Goal: Information Seeking & Learning: Find specific page/section

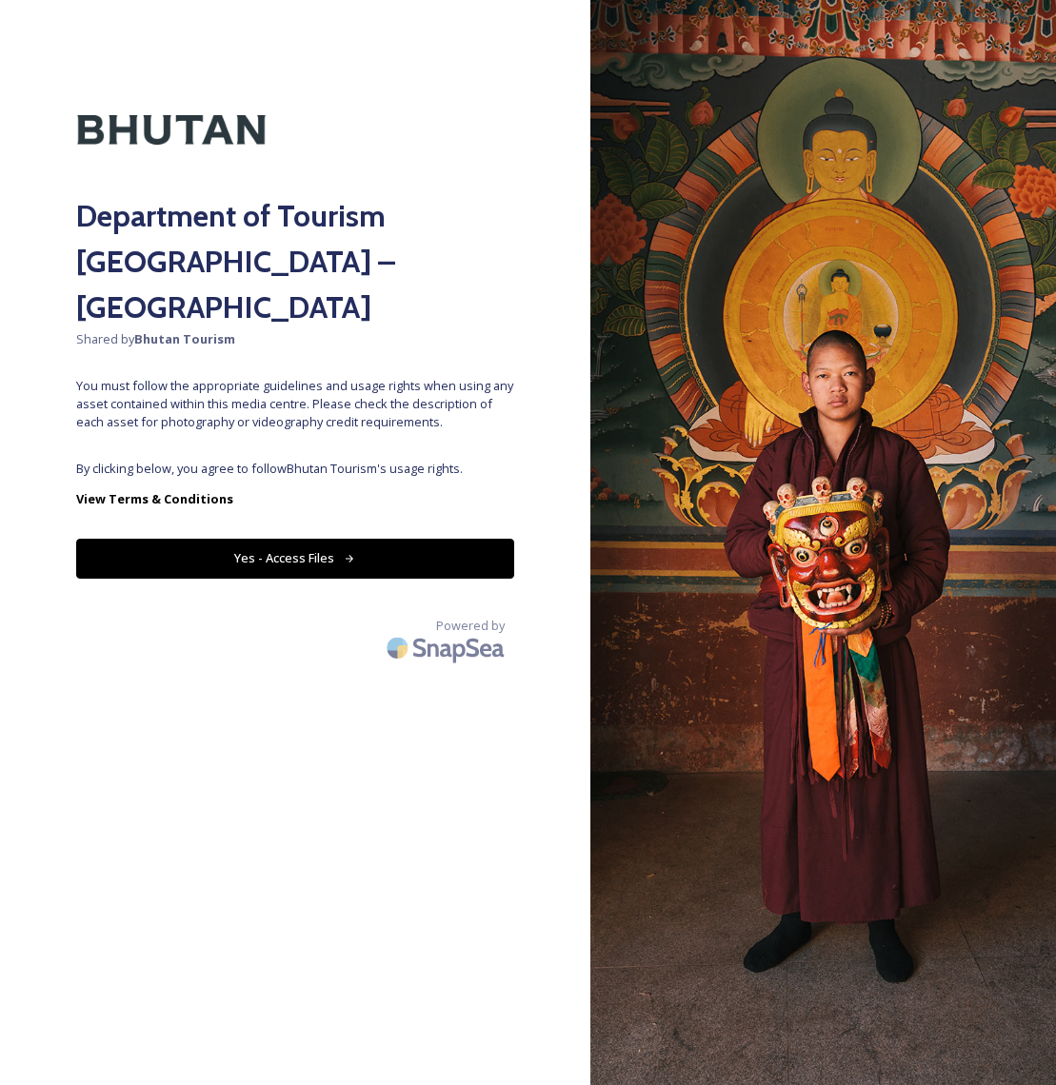
click at [303, 539] on button "Yes - Access Files" at bounding box center [295, 558] width 438 height 39
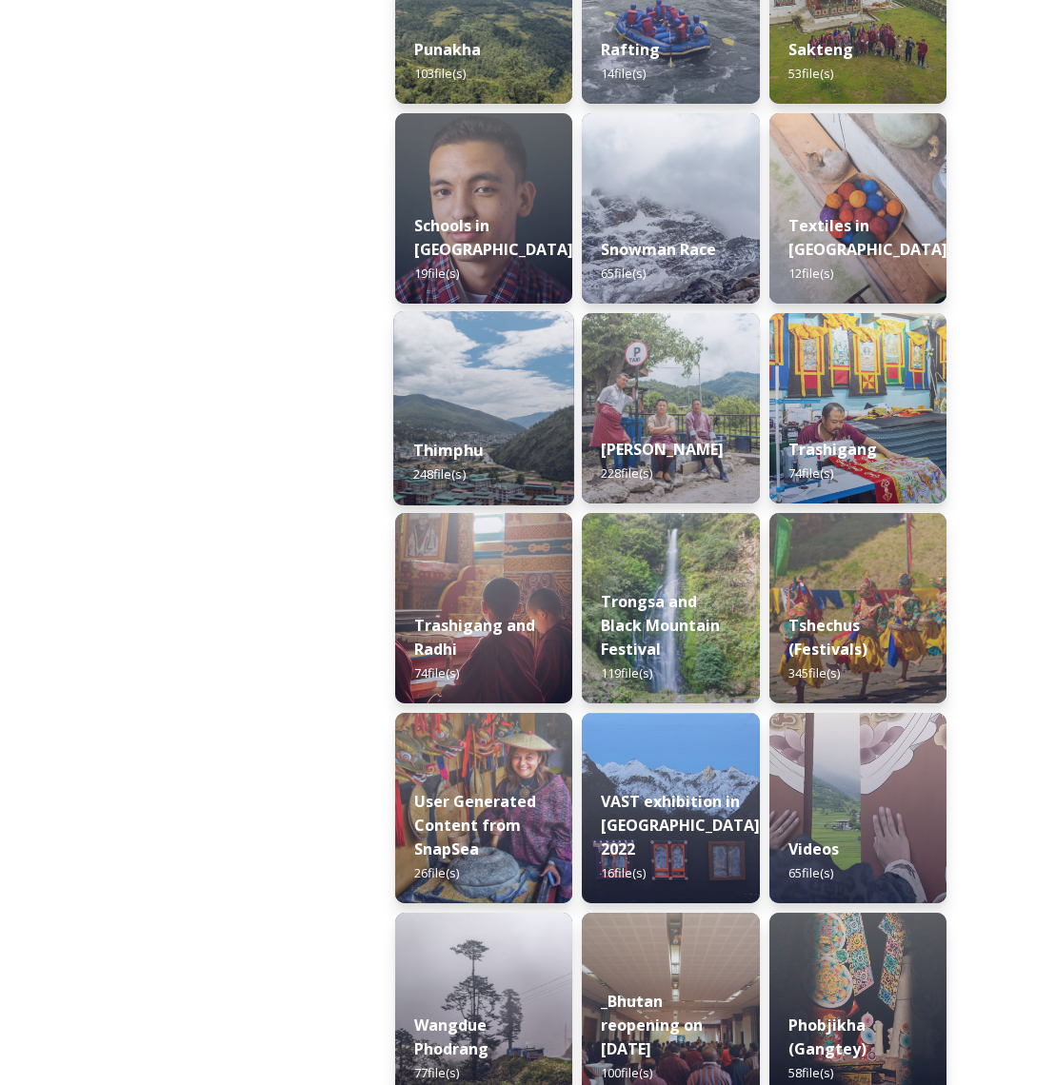
scroll to position [2004, 0]
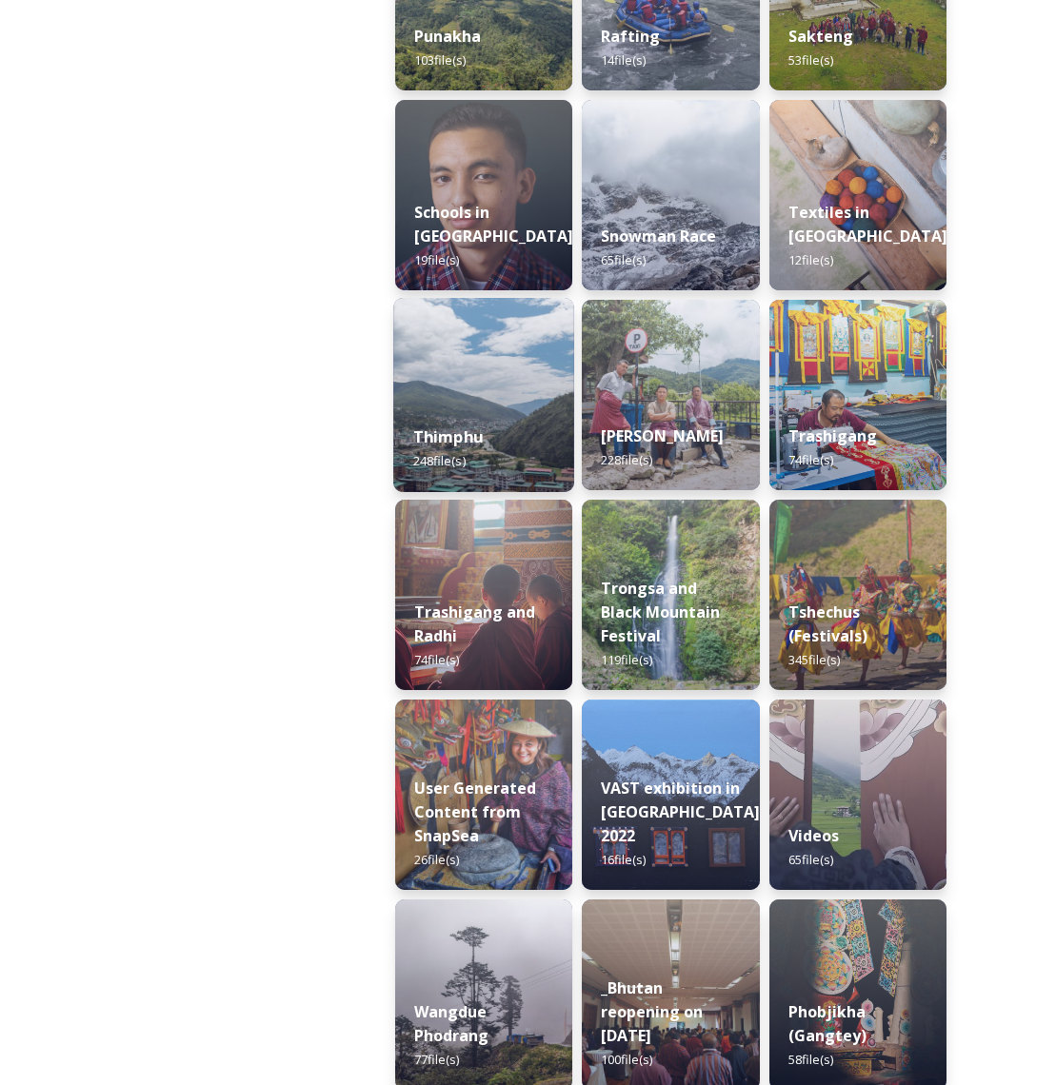
click at [500, 424] on div "Thimphu 248 file(s)" at bounding box center [483, 449] width 181 height 87
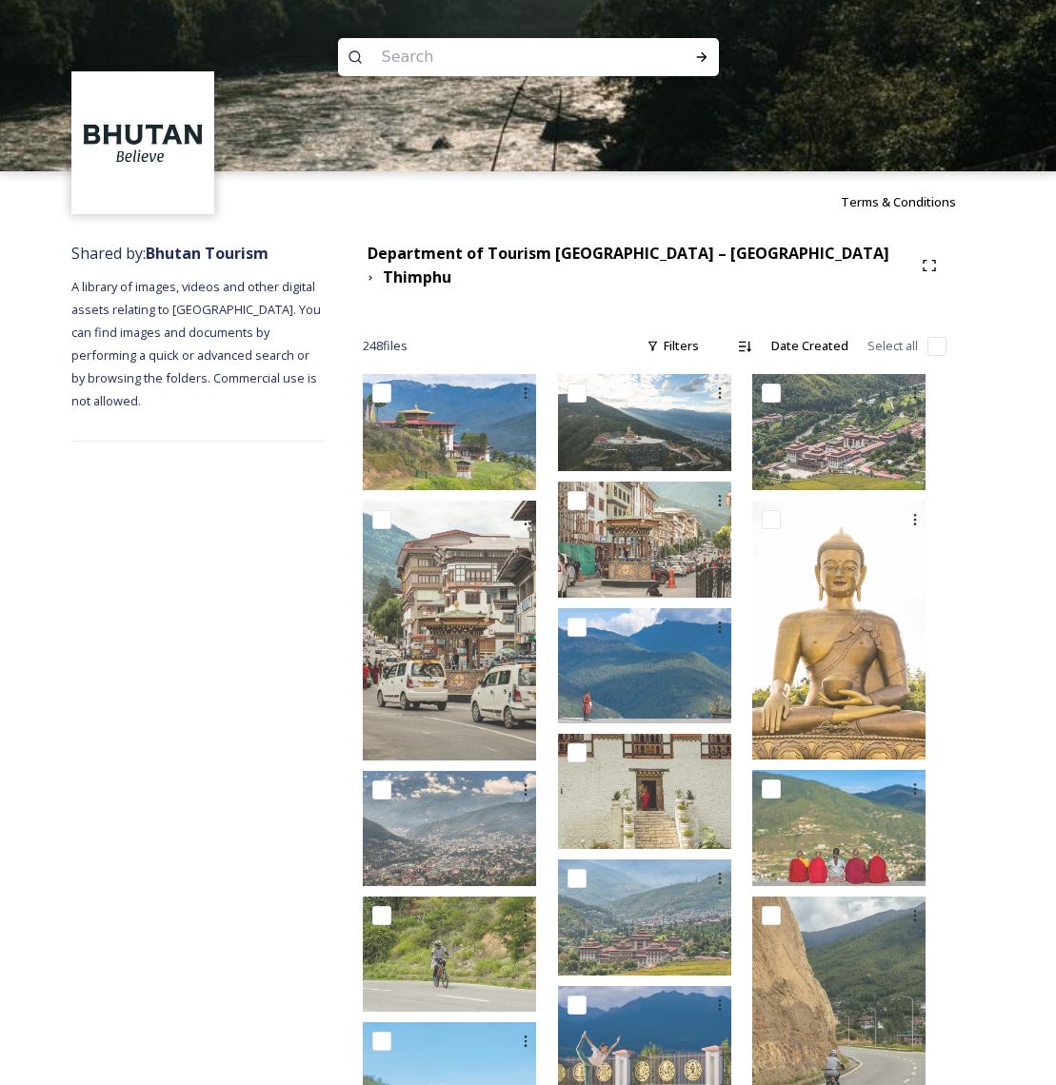
click at [545, 259] on div at bounding box center [528, 256] width 1056 height 171
click at [493, 259] on div at bounding box center [528, 256] width 1056 height 171
click at [499, 281] on div at bounding box center [528, 256] width 1056 height 171
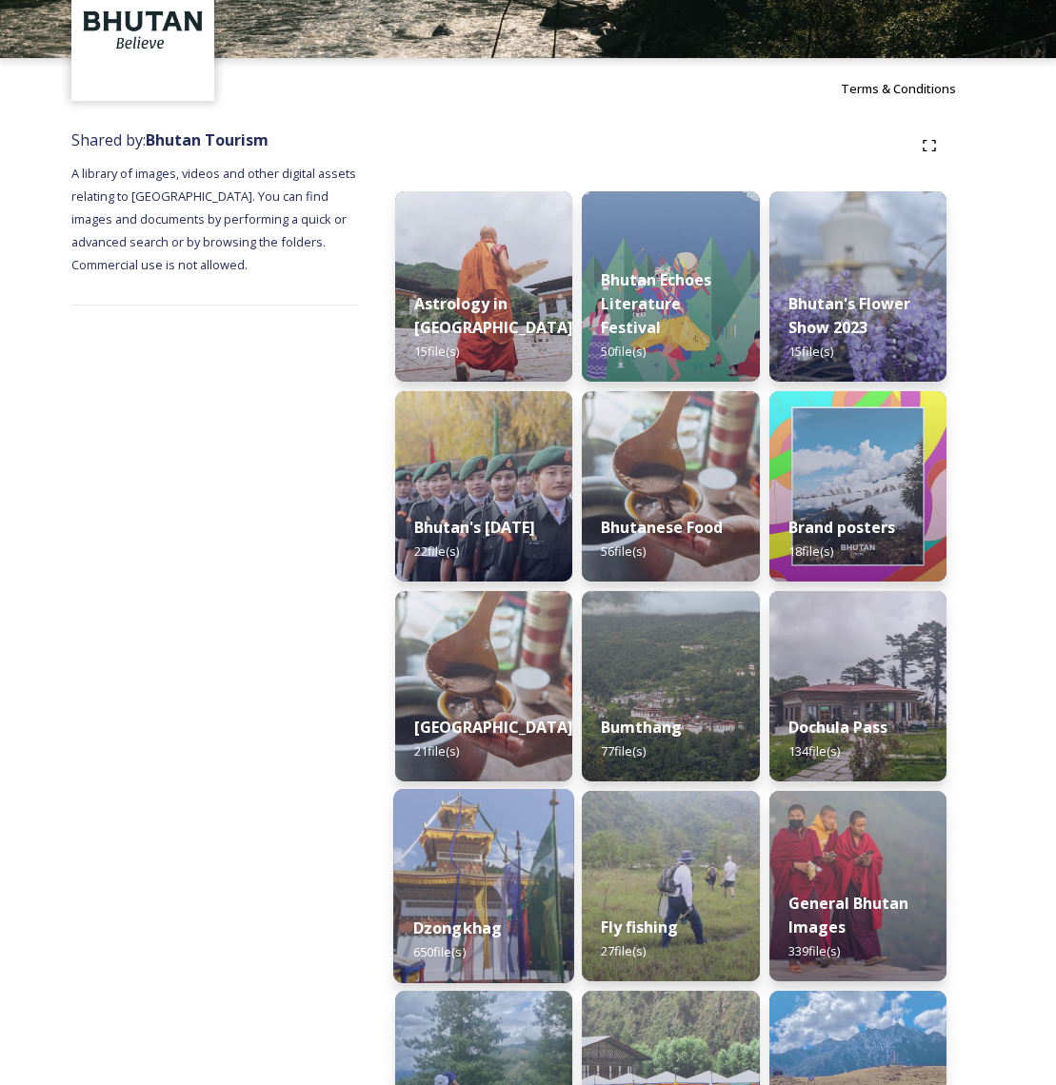
scroll to position [105, 0]
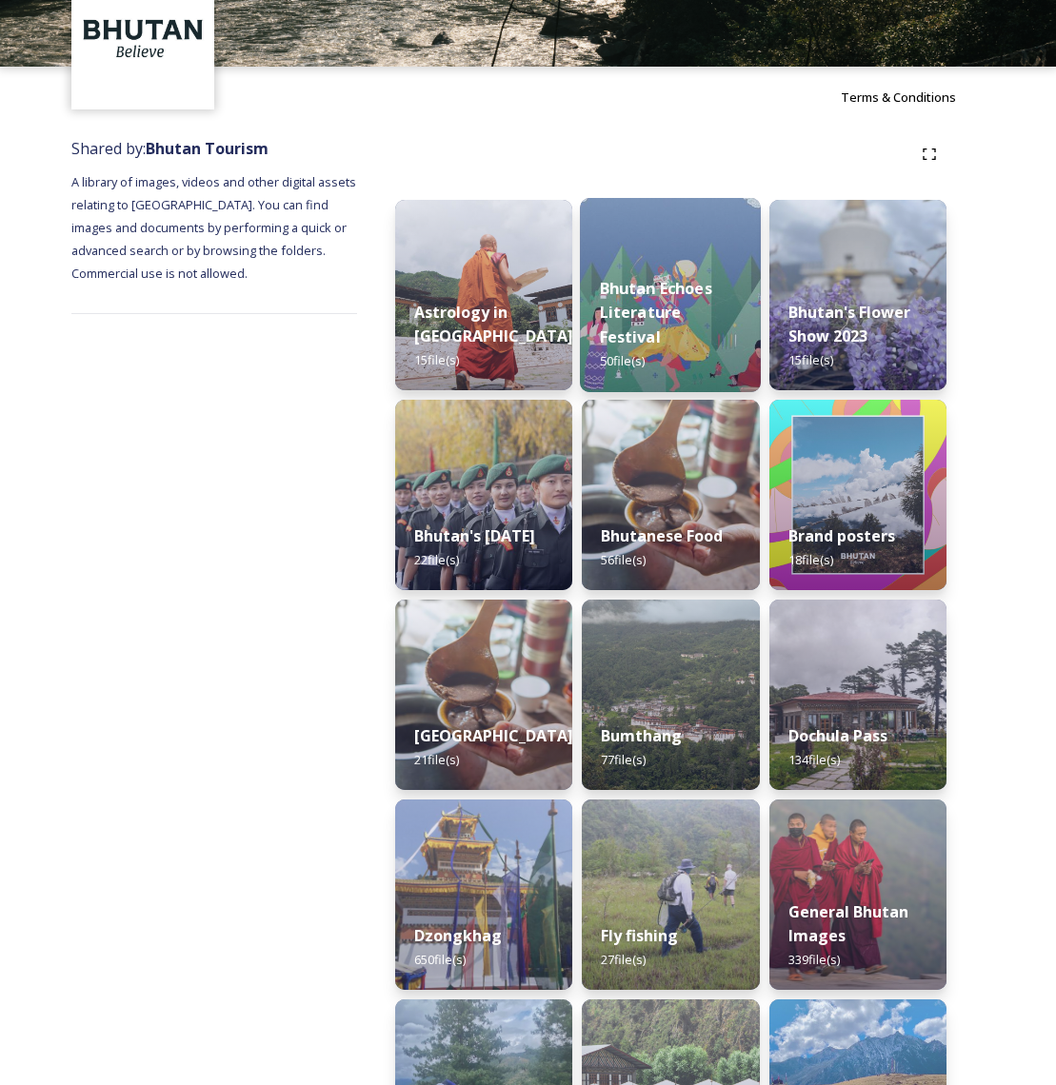
click at [692, 332] on div "Bhutan Echoes Literature Festival 50 file(s)" at bounding box center [670, 324] width 181 height 135
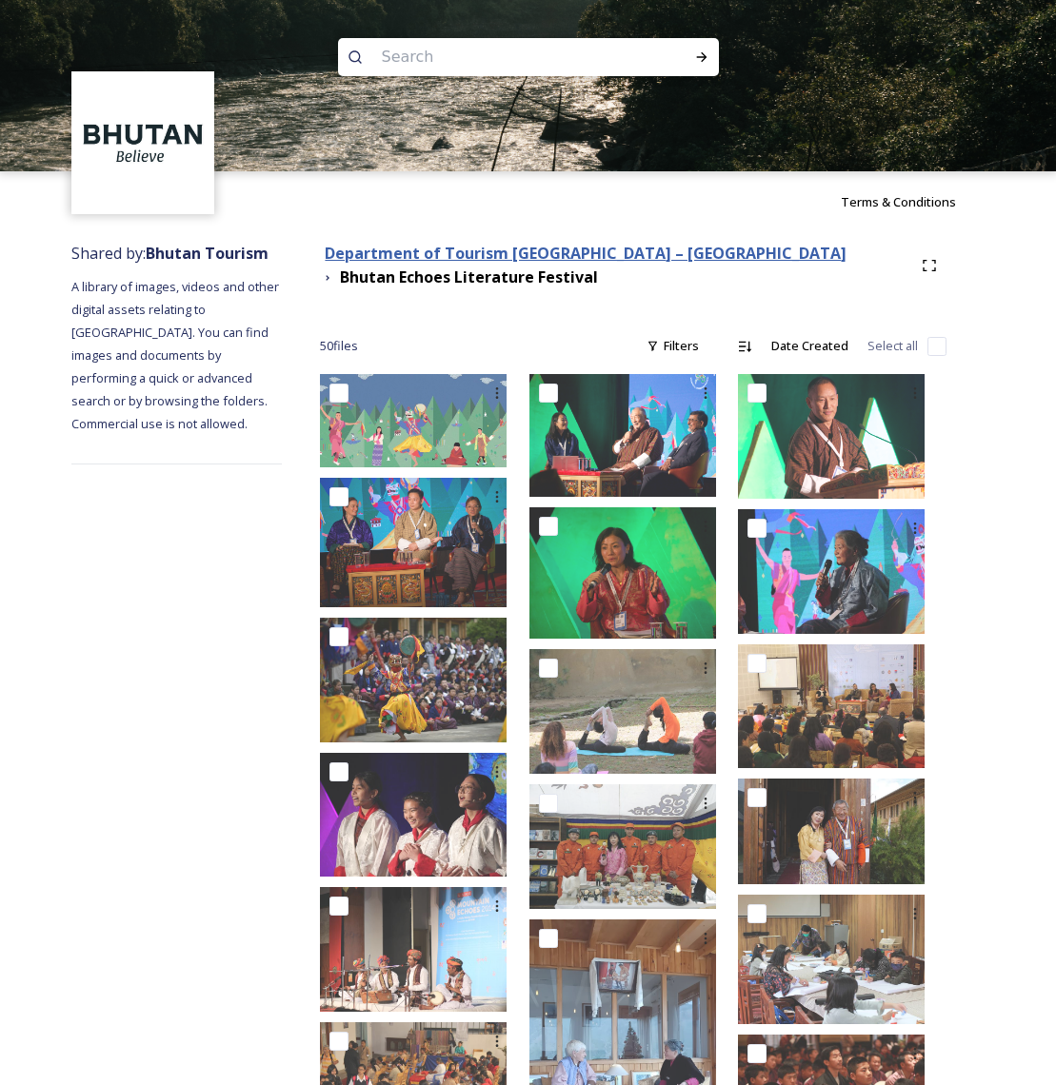
click at [494, 256] on strong "Department of Tourism [GEOGRAPHIC_DATA] – [GEOGRAPHIC_DATA]" at bounding box center [586, 253] width 522 height 21
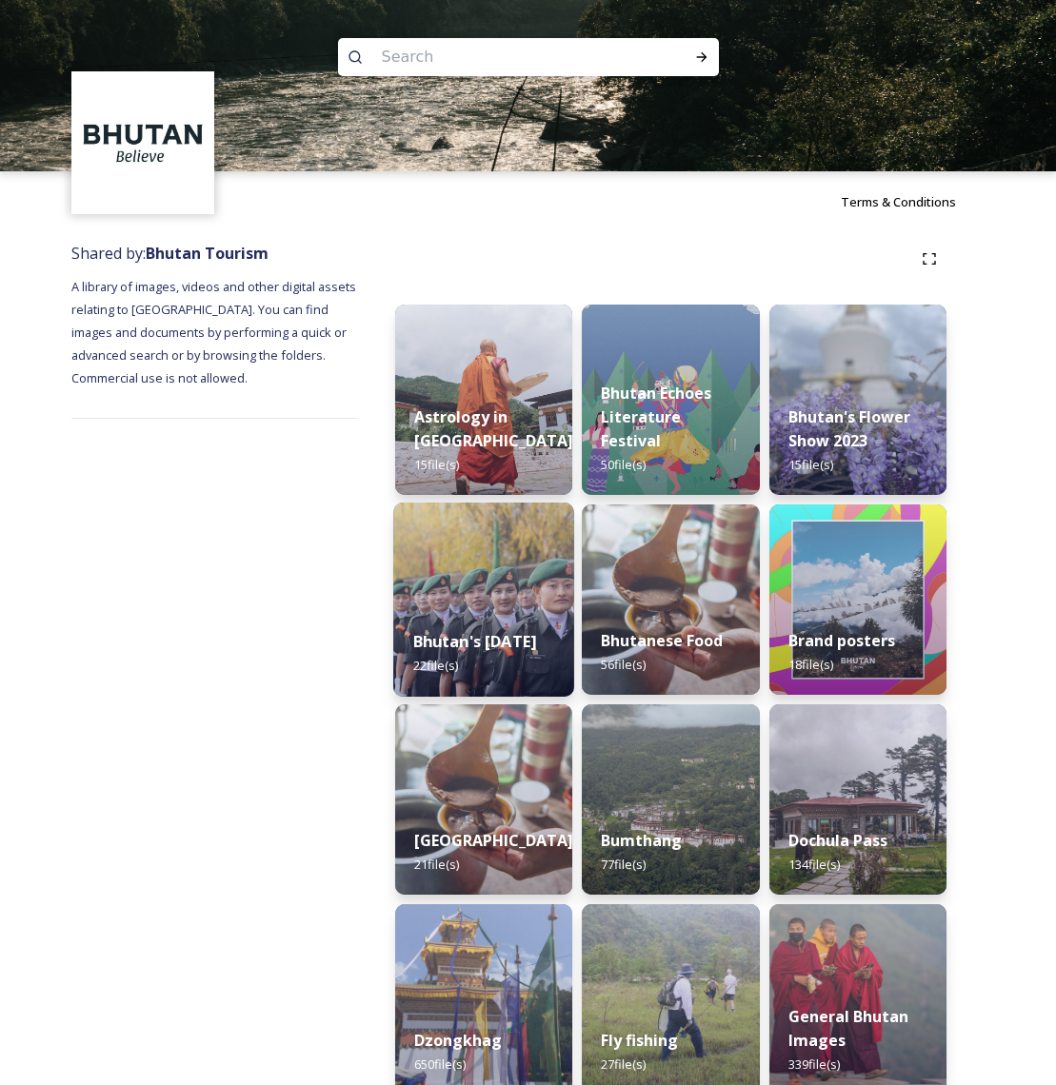
click at [510, 663] on div "Bhutan's National Day 2022 22 file(s)" at bounding box center [483, 653] width 181 height 87
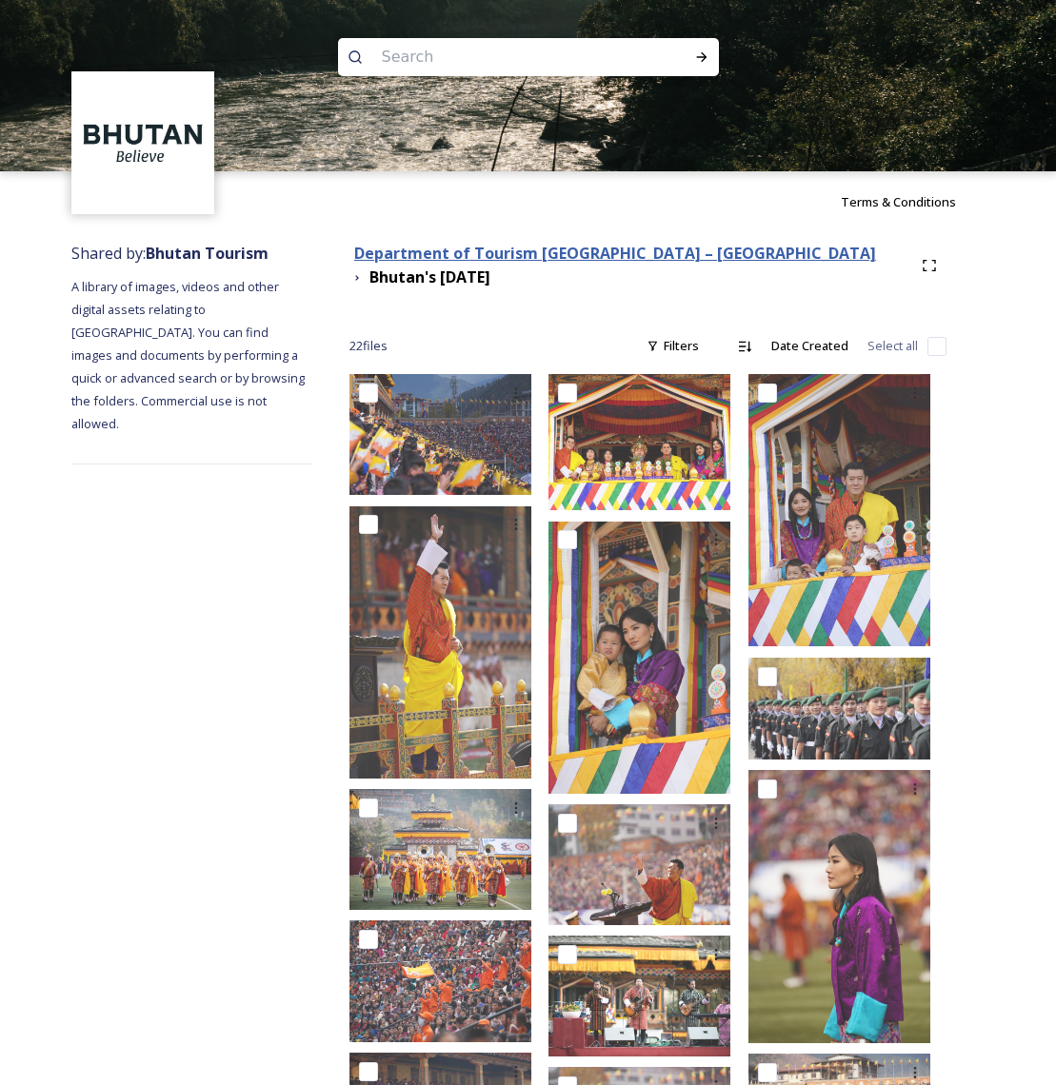
scroll to position [0, 1]
click at [498, 250] on strong "Department of Tourism [GEOGRAPHIC_DATA] – [GEOGRAPHIC_DATA]" at bounding box center [615, 253] width 522 height 21
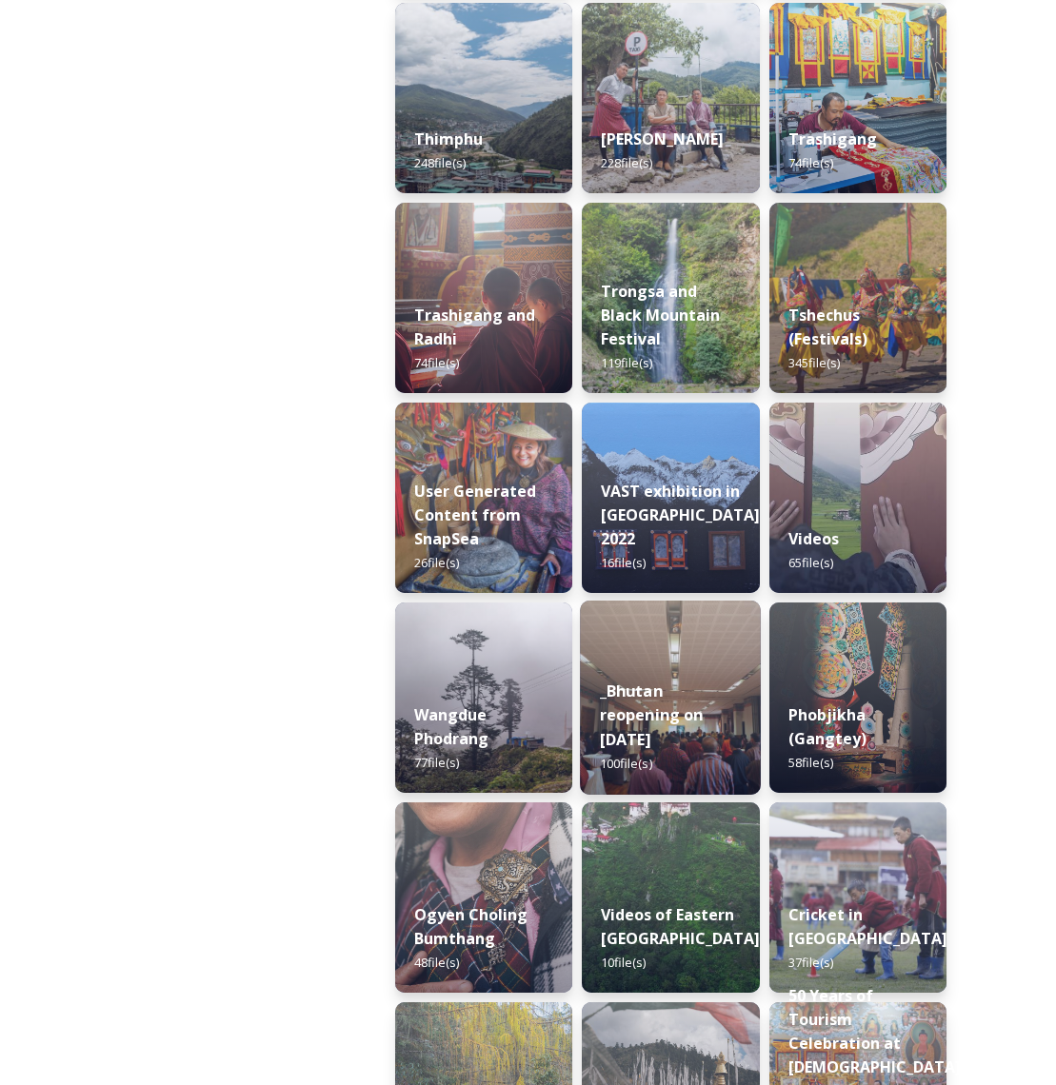
scroll to position [2316, 0]
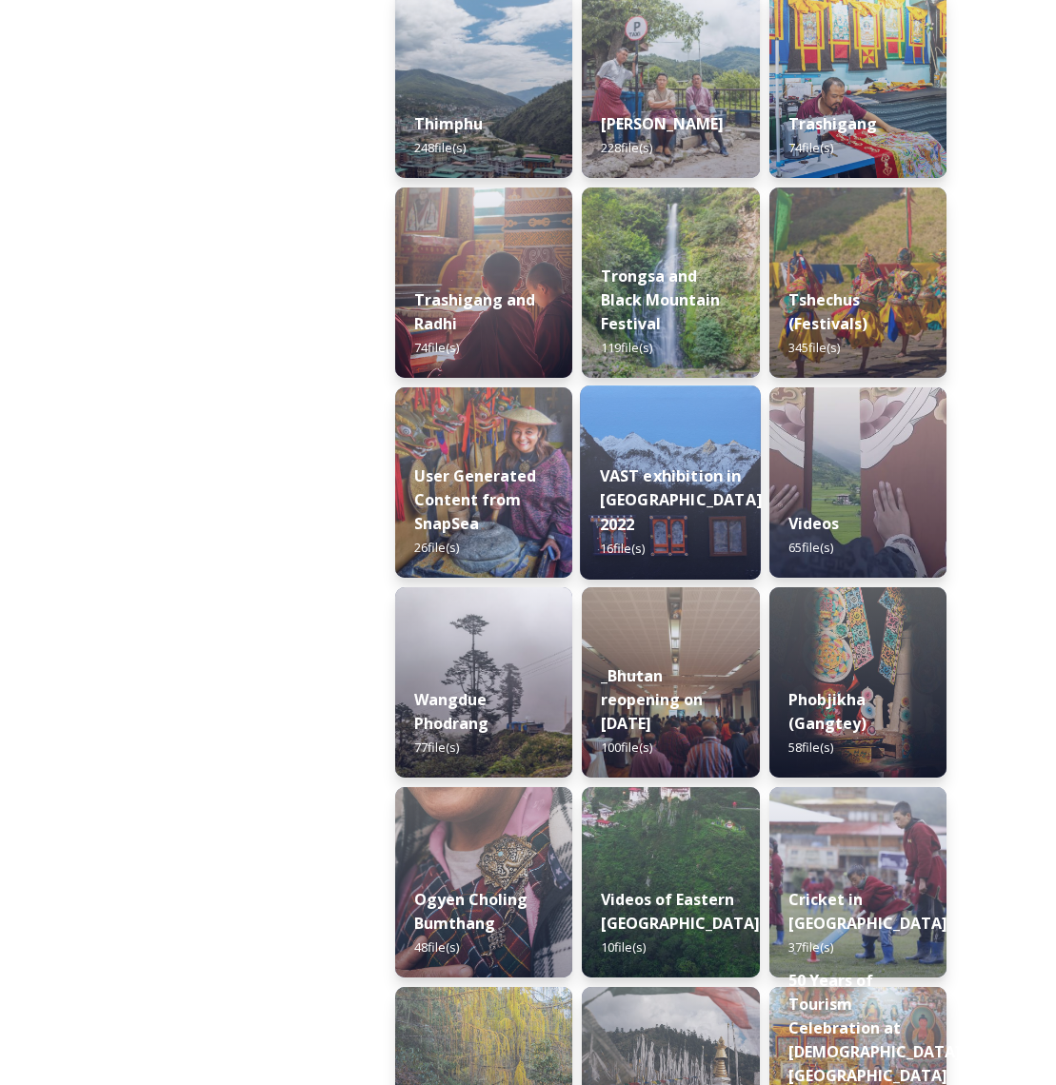
click at [670, 545] on div "VAST exhibition in Brussels 2022 16 file(s)" at bounding box center [670, 512] width 181 height 135
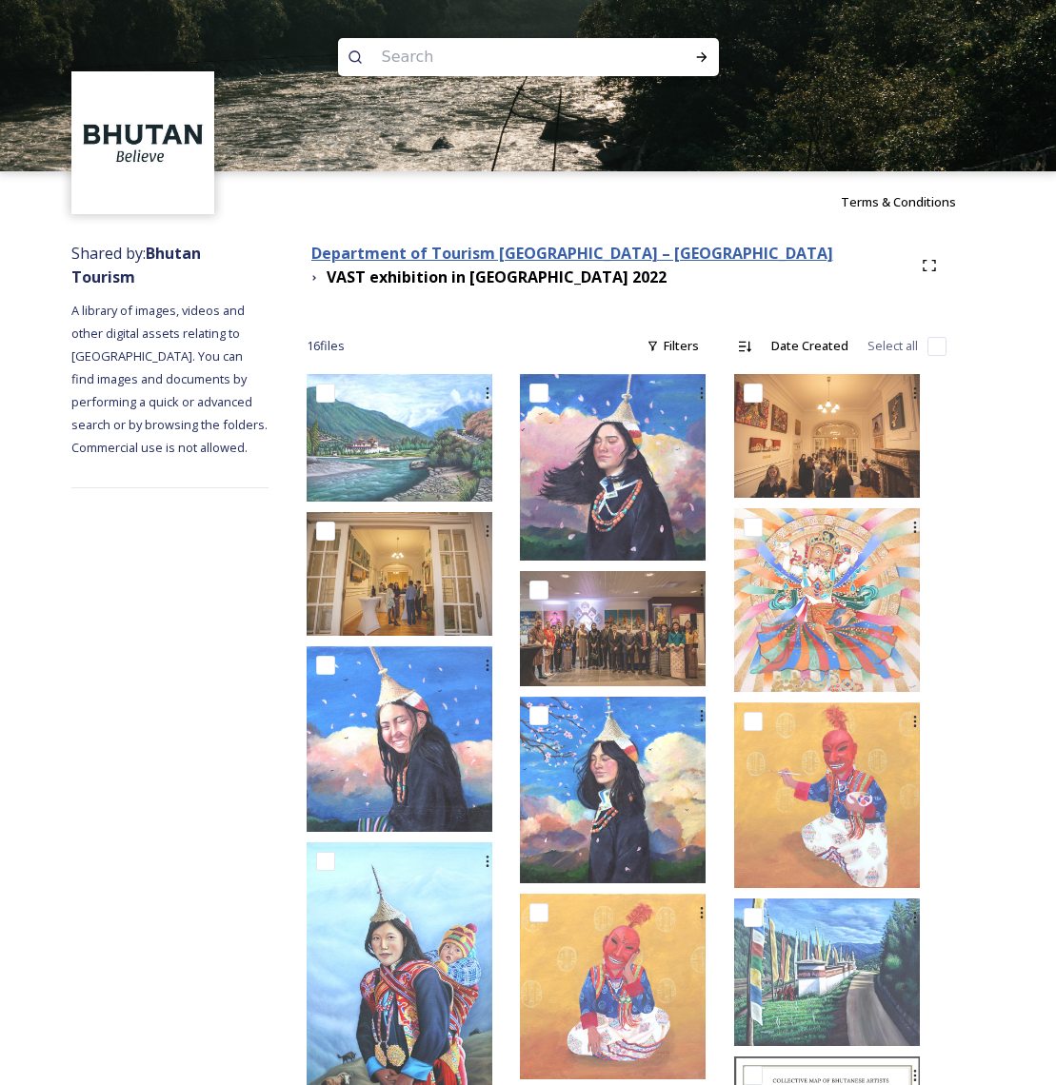
click at [506, 254] on strong "Department of Tourism [GEOGRAPHIC_DATA] – [GEOGRAPHIC_DATA]" at bounding box center [572, 253] width 522 height 21
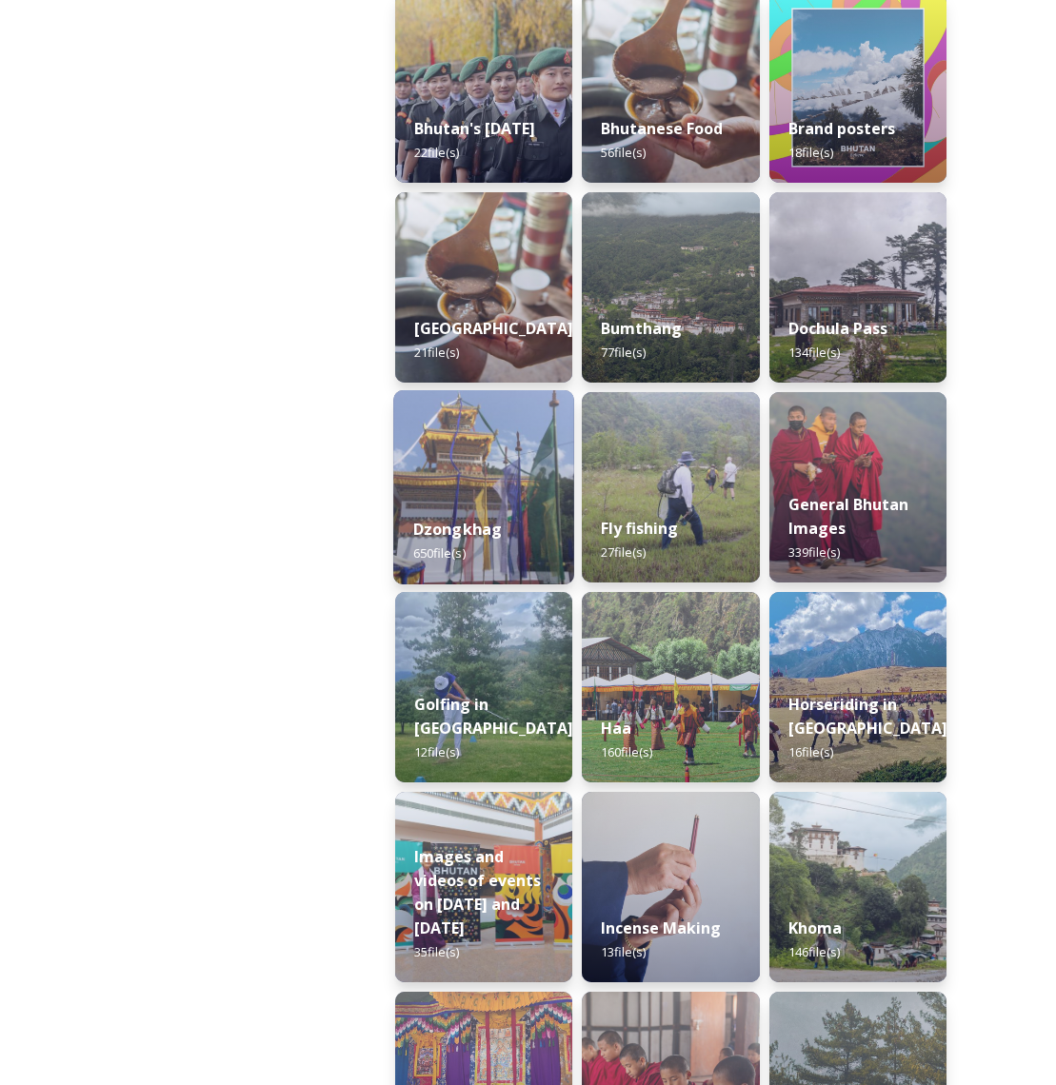
scroll to position [450, 0]
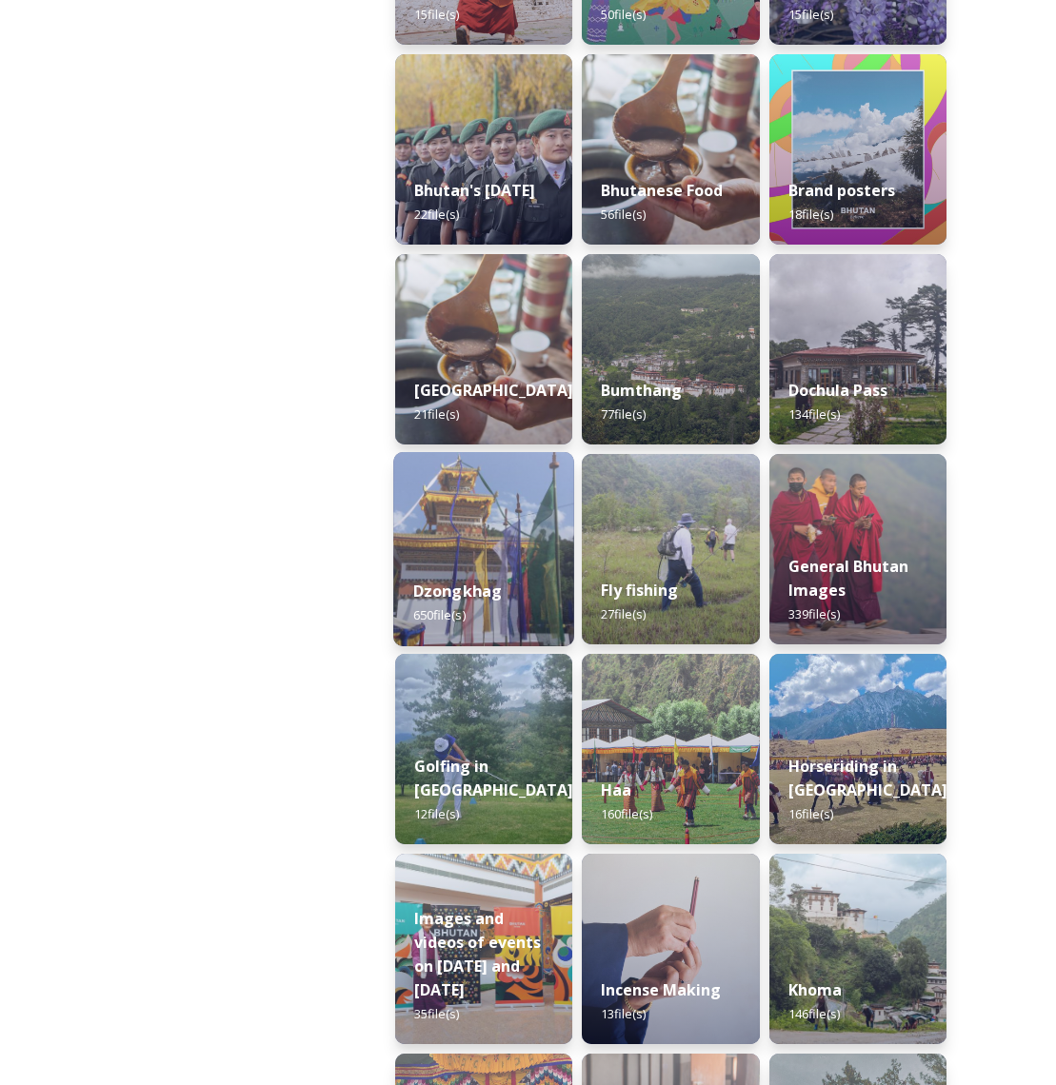
click at [460, 584] on strong "Dzongkhag" at bounding box center [457, 591] width 89 height 21
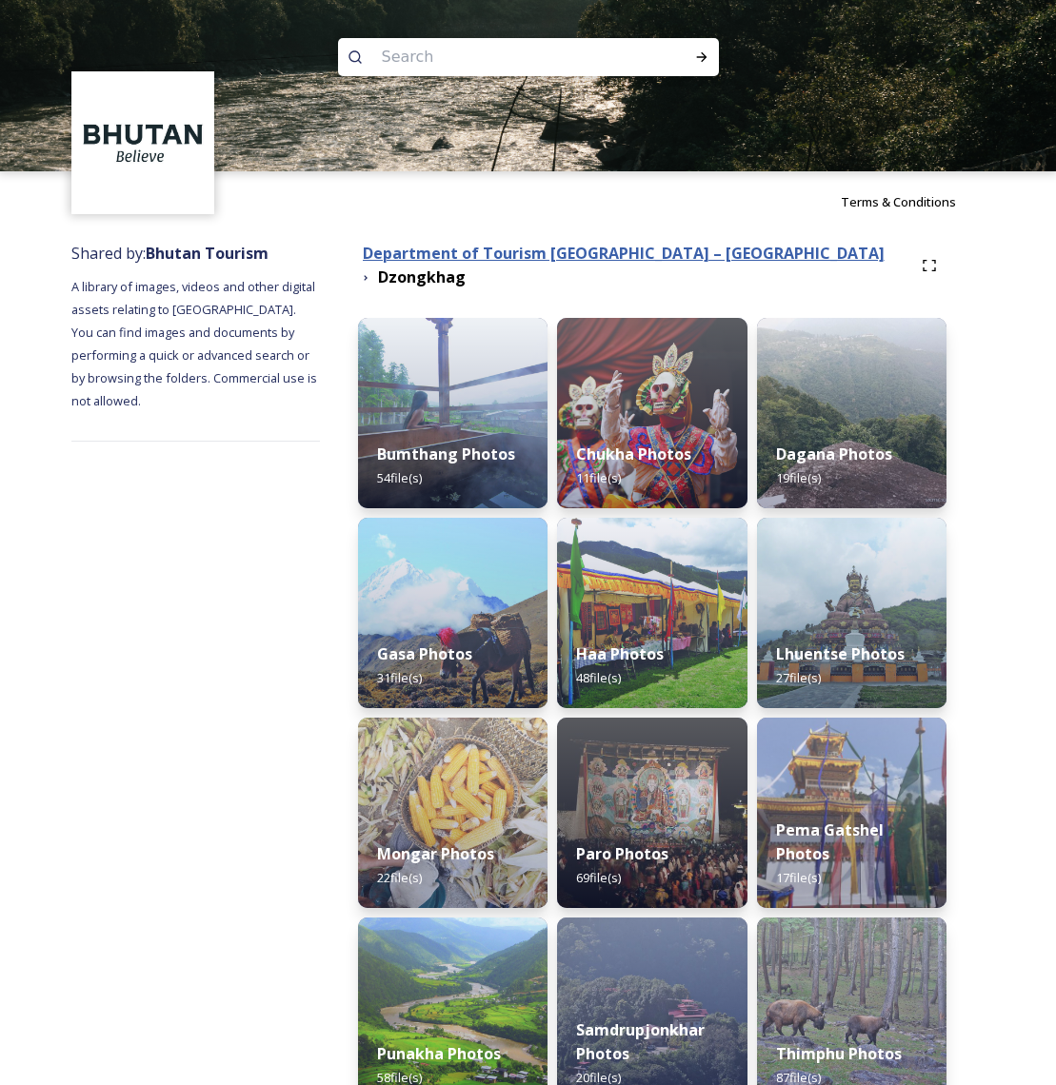
click at [502, 259] on strong "Department of Tourism [GEOGRAPHIC_DATA] – [GEOGRAPHIC_DATA]" at bounding box center [624, 253] width 522 height 21
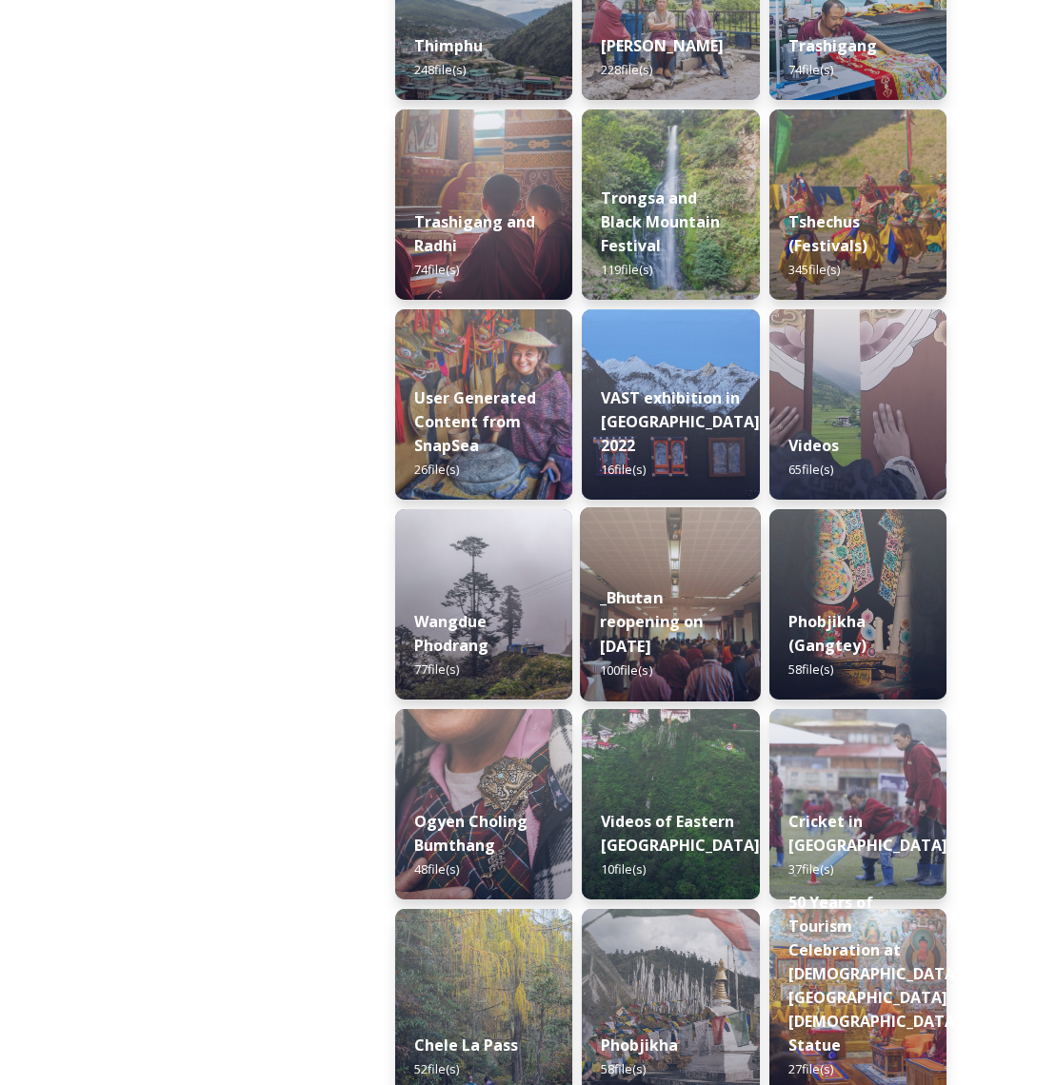
scroll to position [2447, 0]
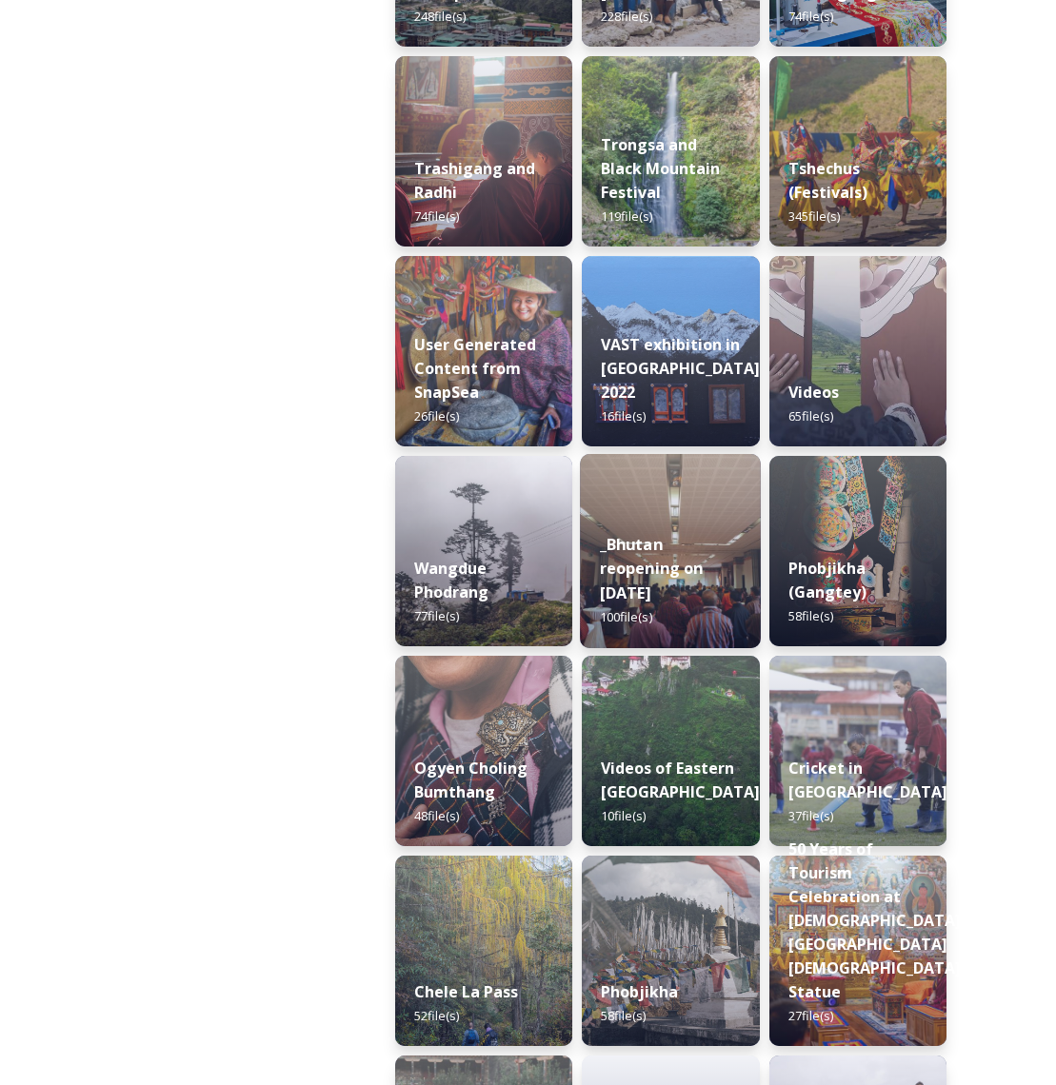
click at [677, 585] on div "_Bhutan reopening on Sept 22 2022 100 file(s)" at bounding box center [670, 580] width 181 height 135
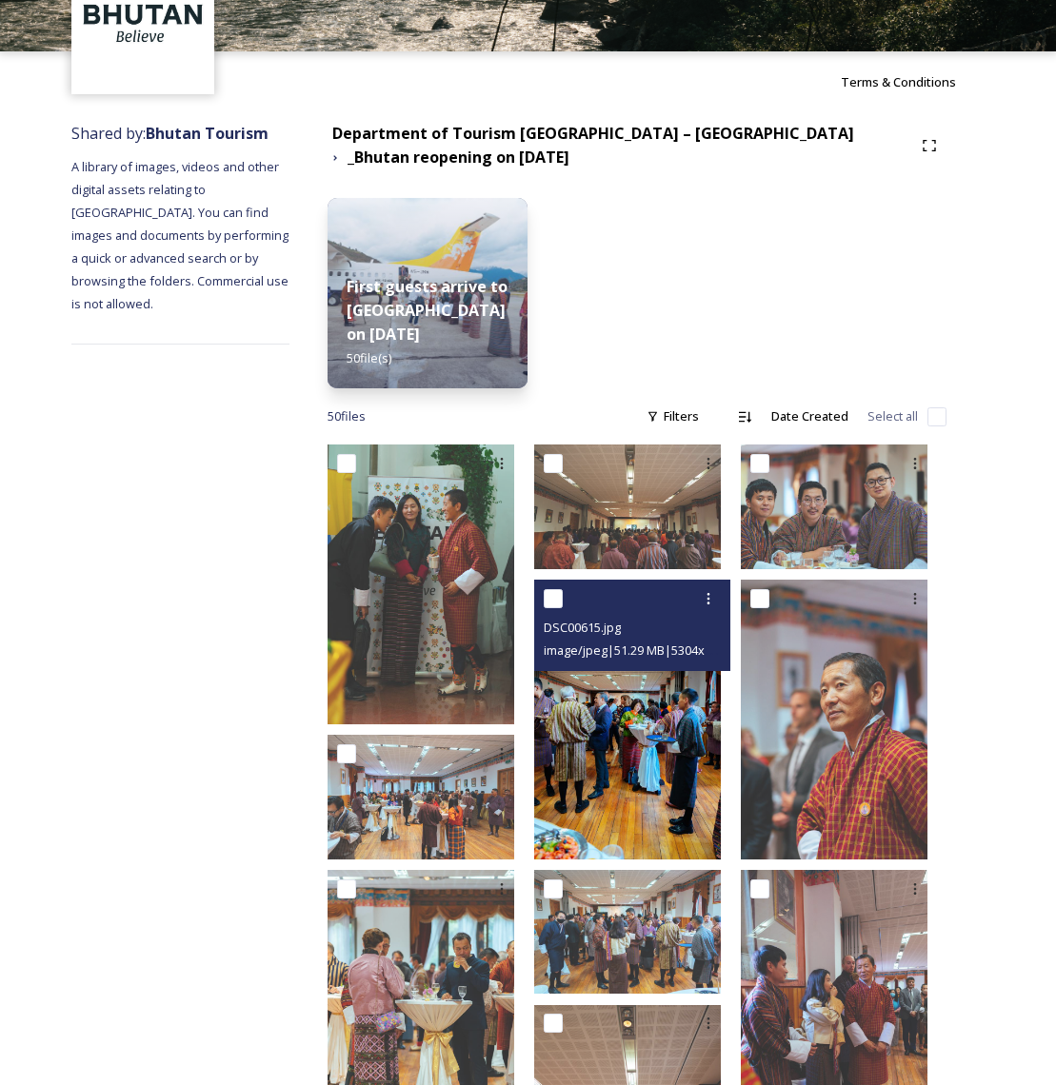
scroll to position [118, 0]
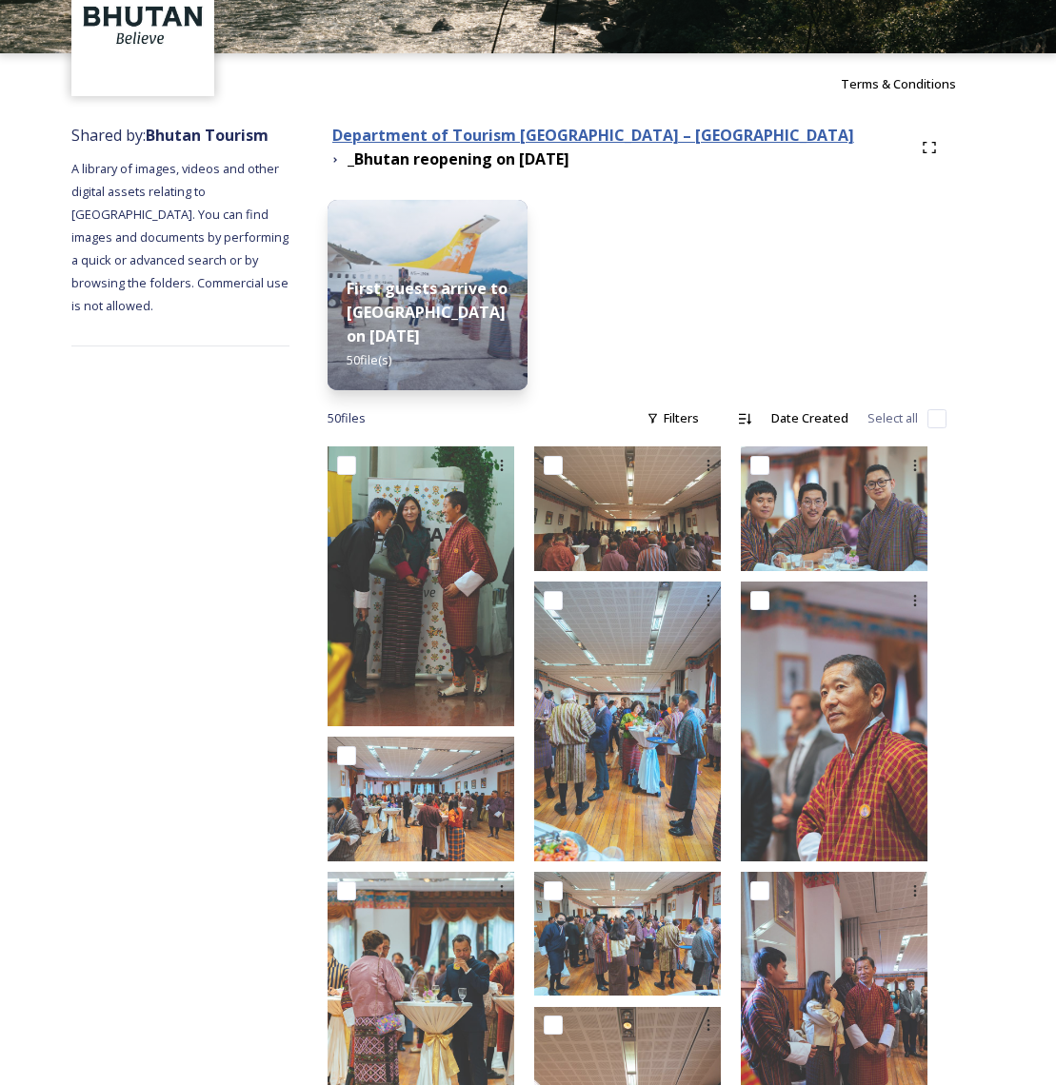
click at [414, 140] on strong "Department of Tourism [GEOGRAPHIC_DATA] – [GEOGRAPHIC_DATA]" at bounding box center [593, 135] width 522 height 21
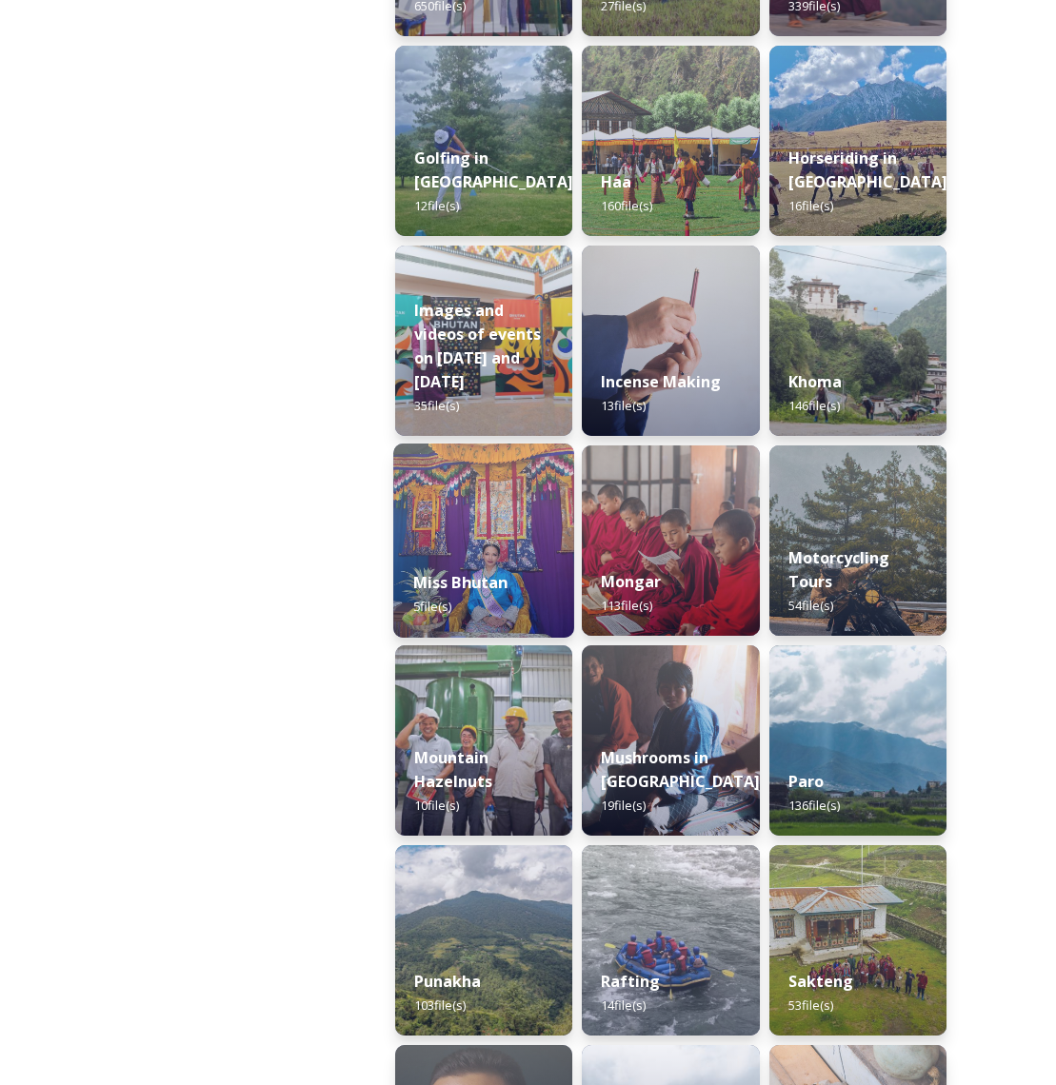
scroll to position [1119, 0]
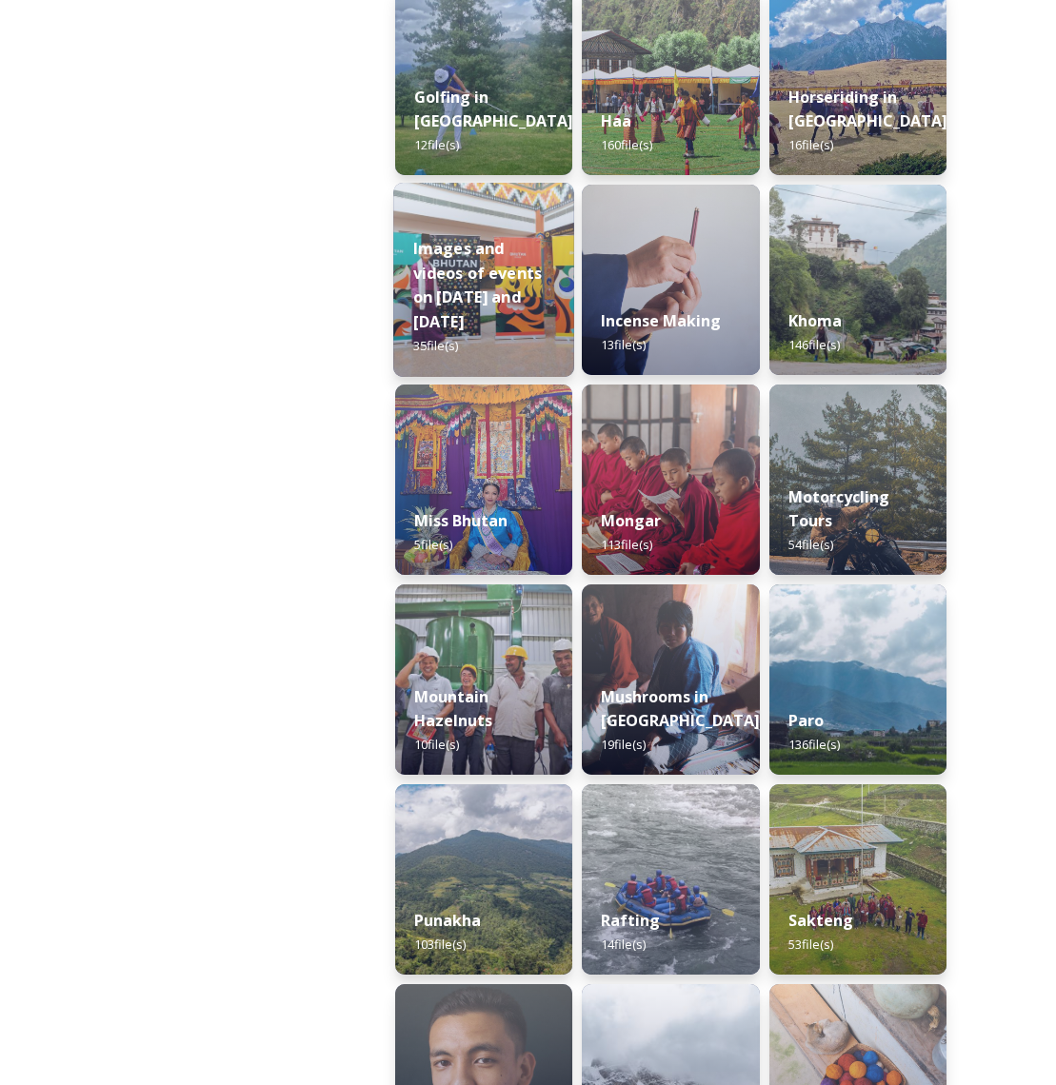
click at [458, 300] on strong "Images and videos of events on Sept 22 and 23" at bounding box center [477, 285] width 129 height 94
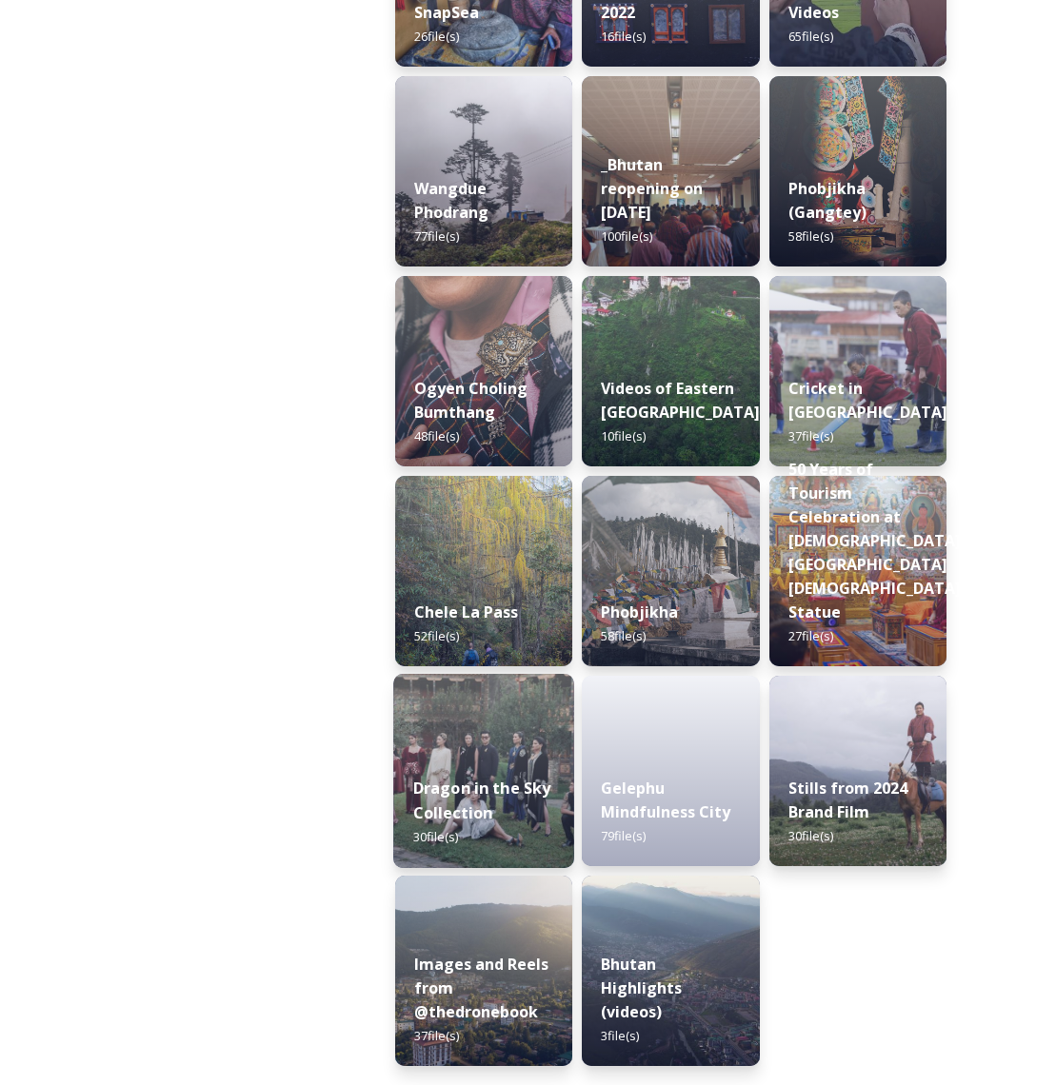
scroll to position [2827, 0]
click at [684, 797] on div "Gelephu Mindfulness City 79 file(s)" at bounding box center [670, 813] width 181 height 110
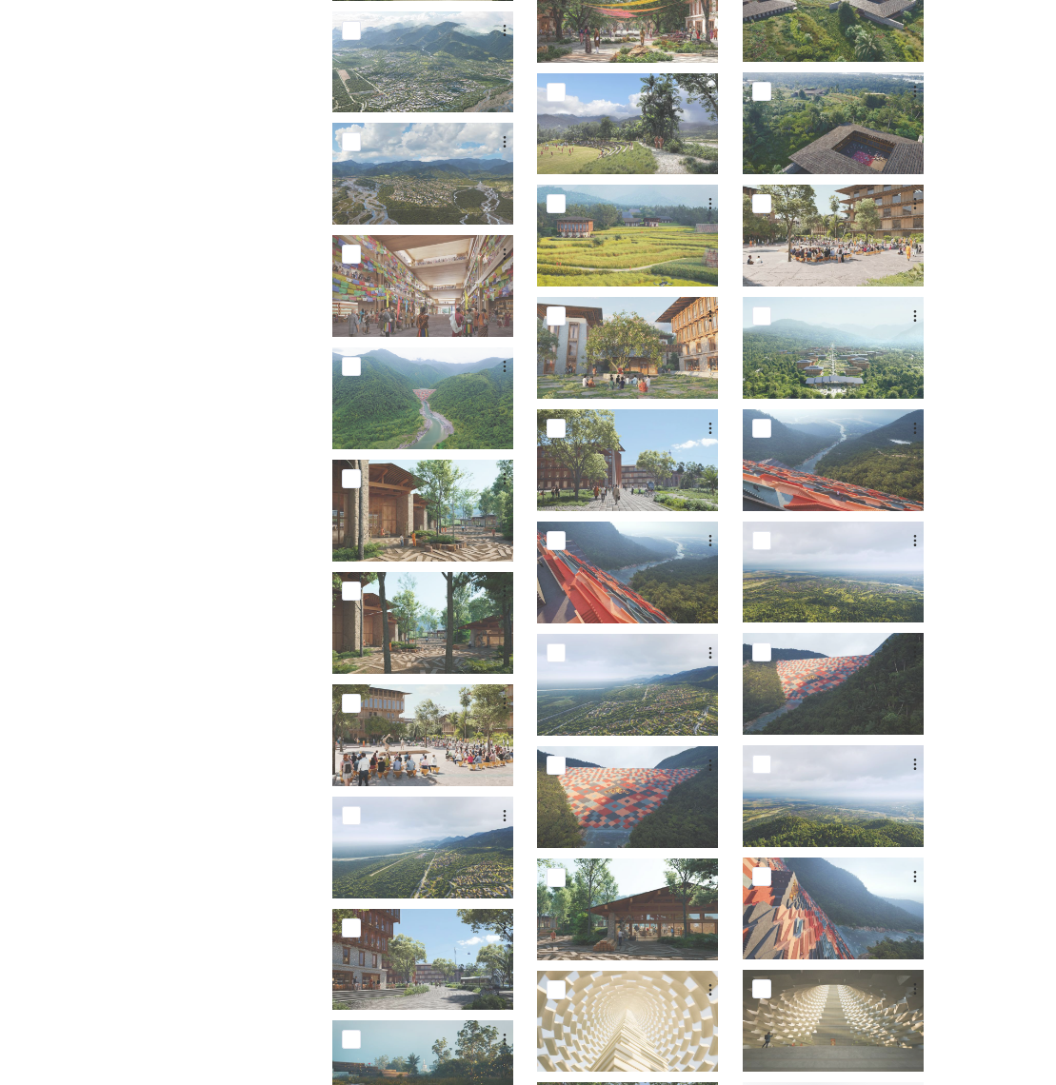
scroll to position [1744, 0]
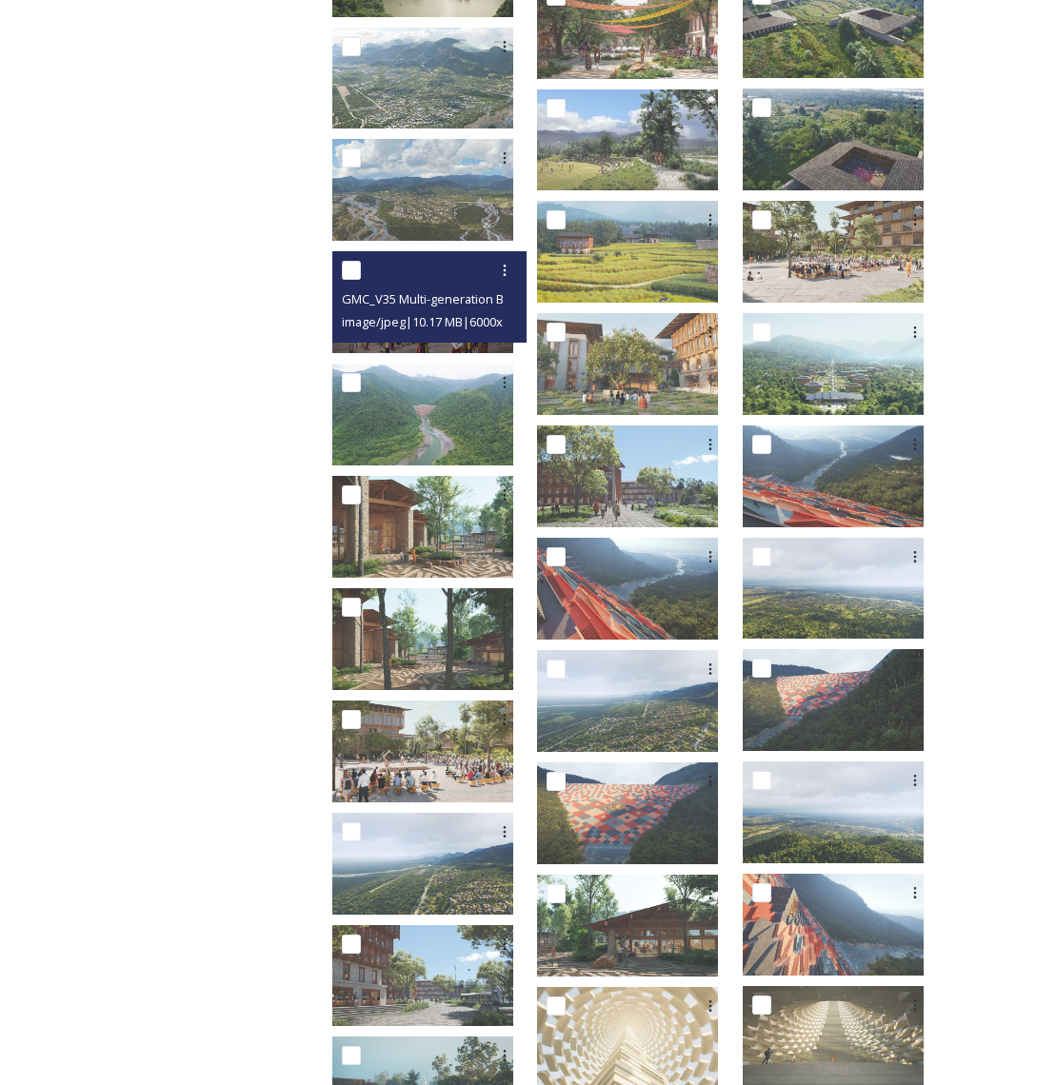
click at [459, 346] on img at bounding box center [422, 302] width 181 height 102
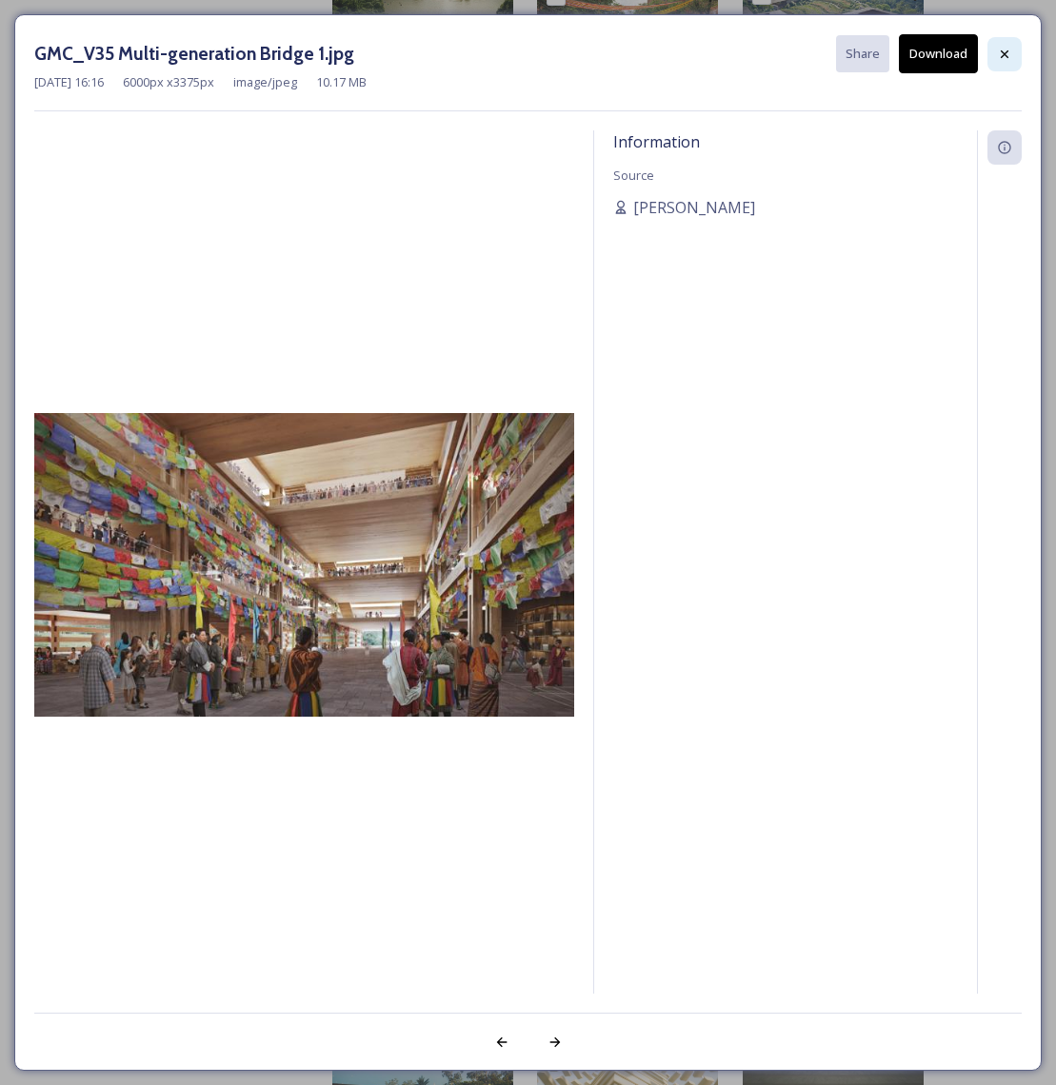
click at [1000, 55] on icon at bounding box center [1004, 54] width 15 height 15
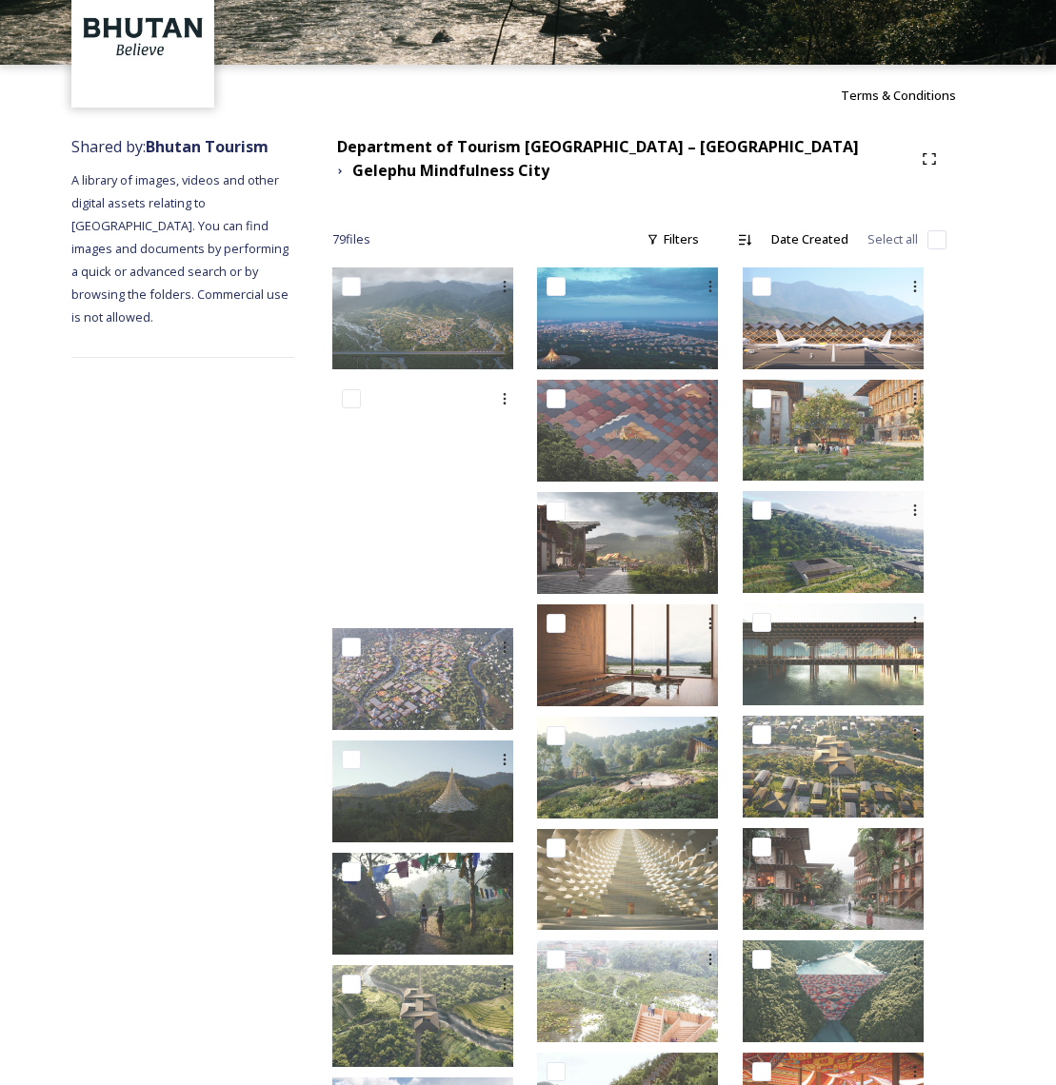
scroll to position [78, 0]
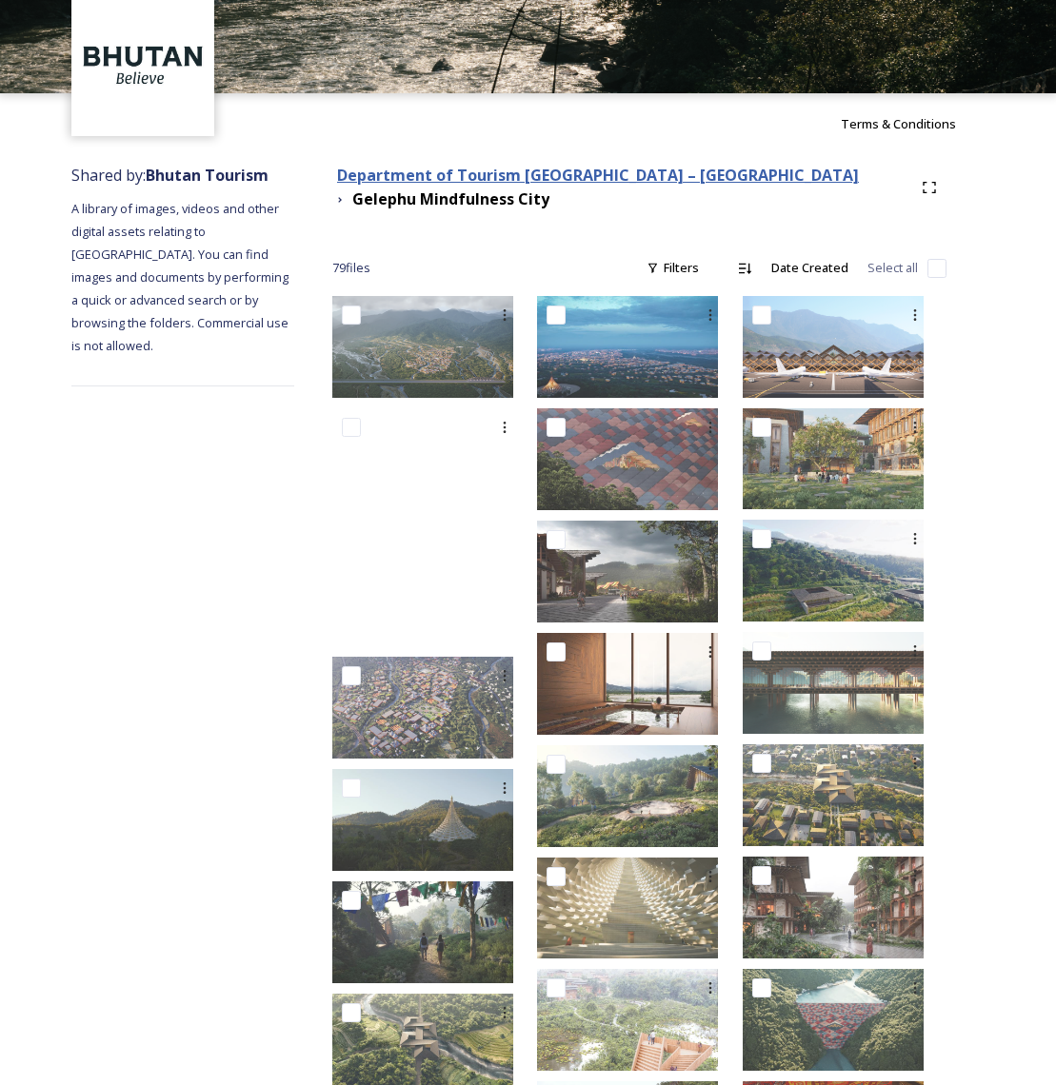
click at [449, 176] on strong "Department of Tourism [GEOGRAPHIC_DATA] – [GEOGRAPHIC_DATA]" at bounding box center [598, 175] width 522 height 21
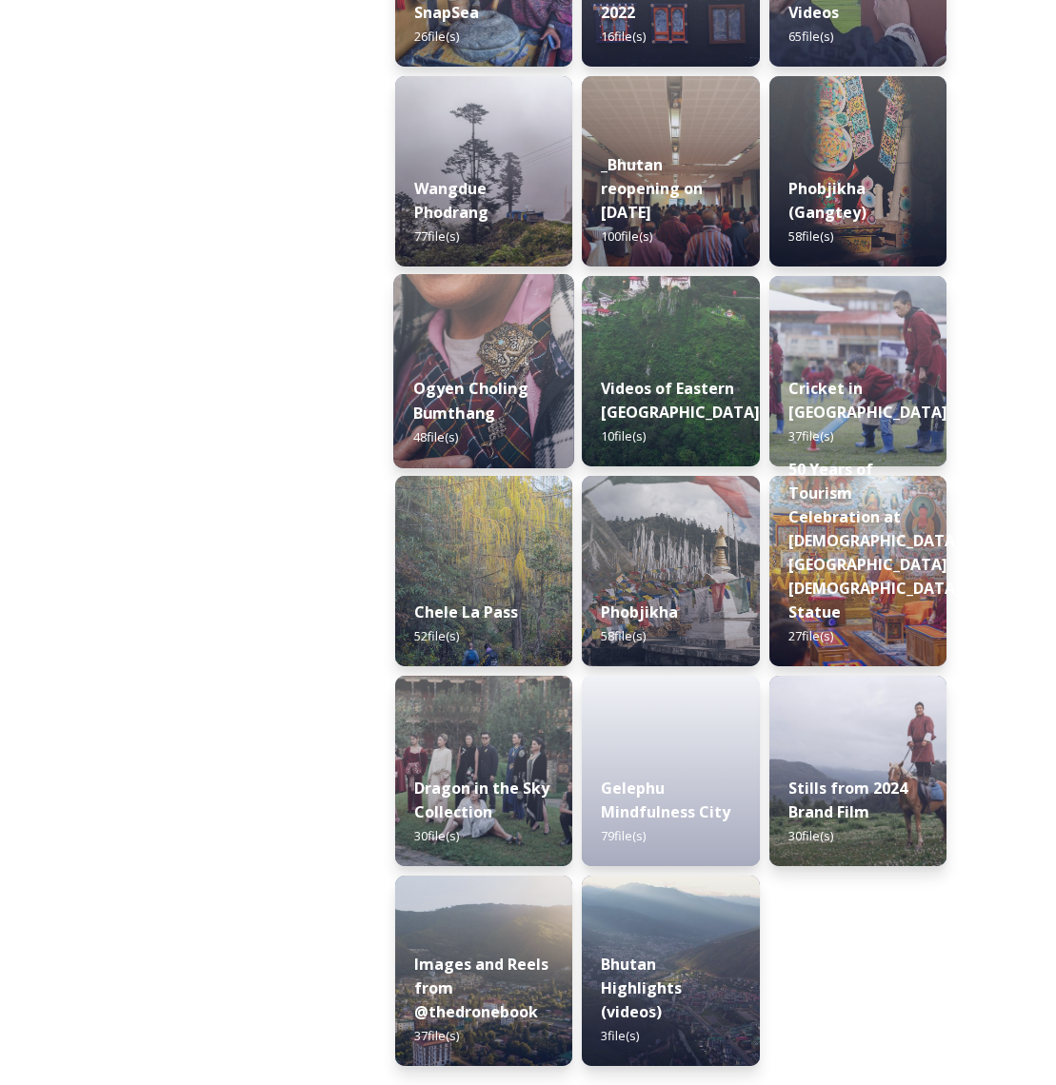
scroll to position [2827, 0]
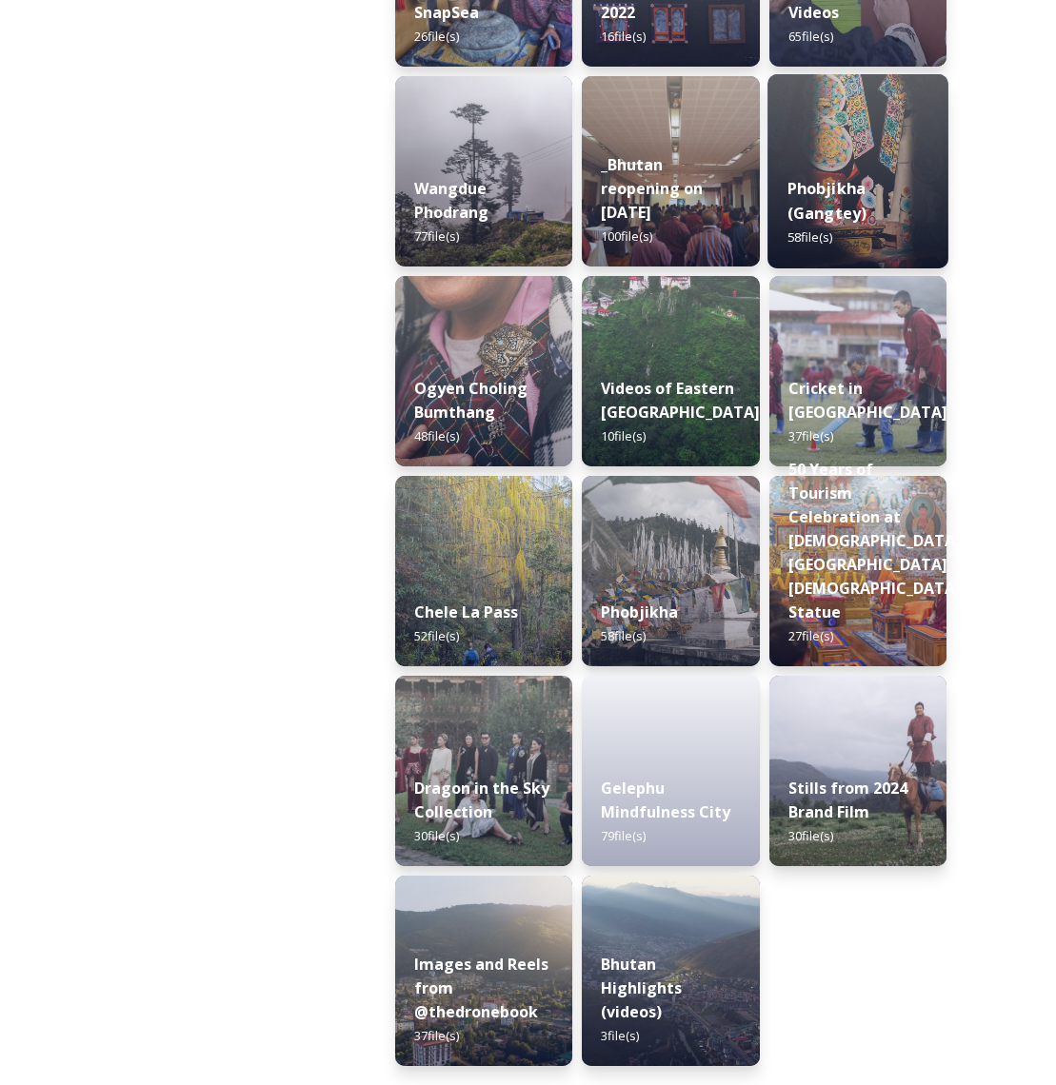
click at [845, 202] on div "Phobjikha (Gangtey) 58 file(s)" at bounding box center [857, 213] width 181 height 110
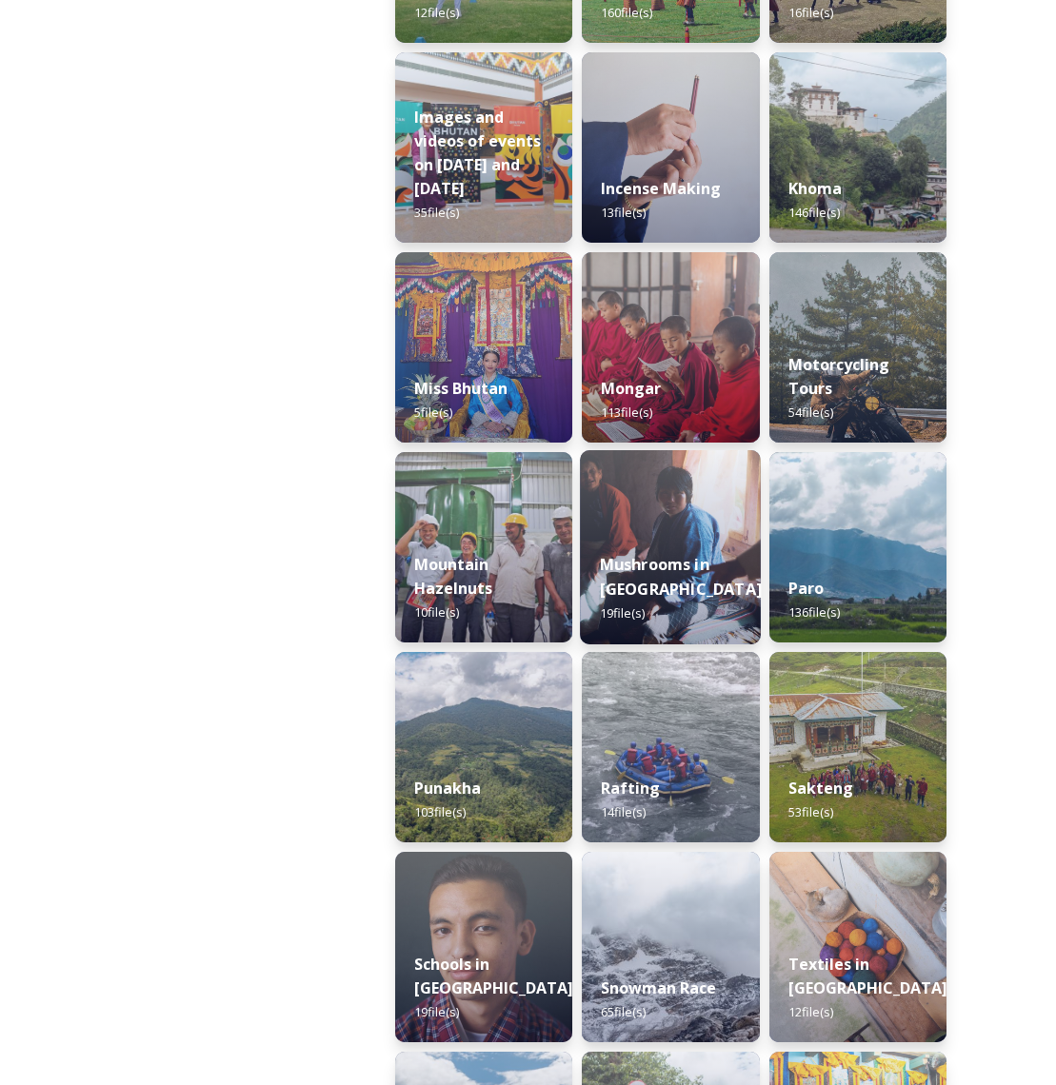
scroll to position [1260, 0]
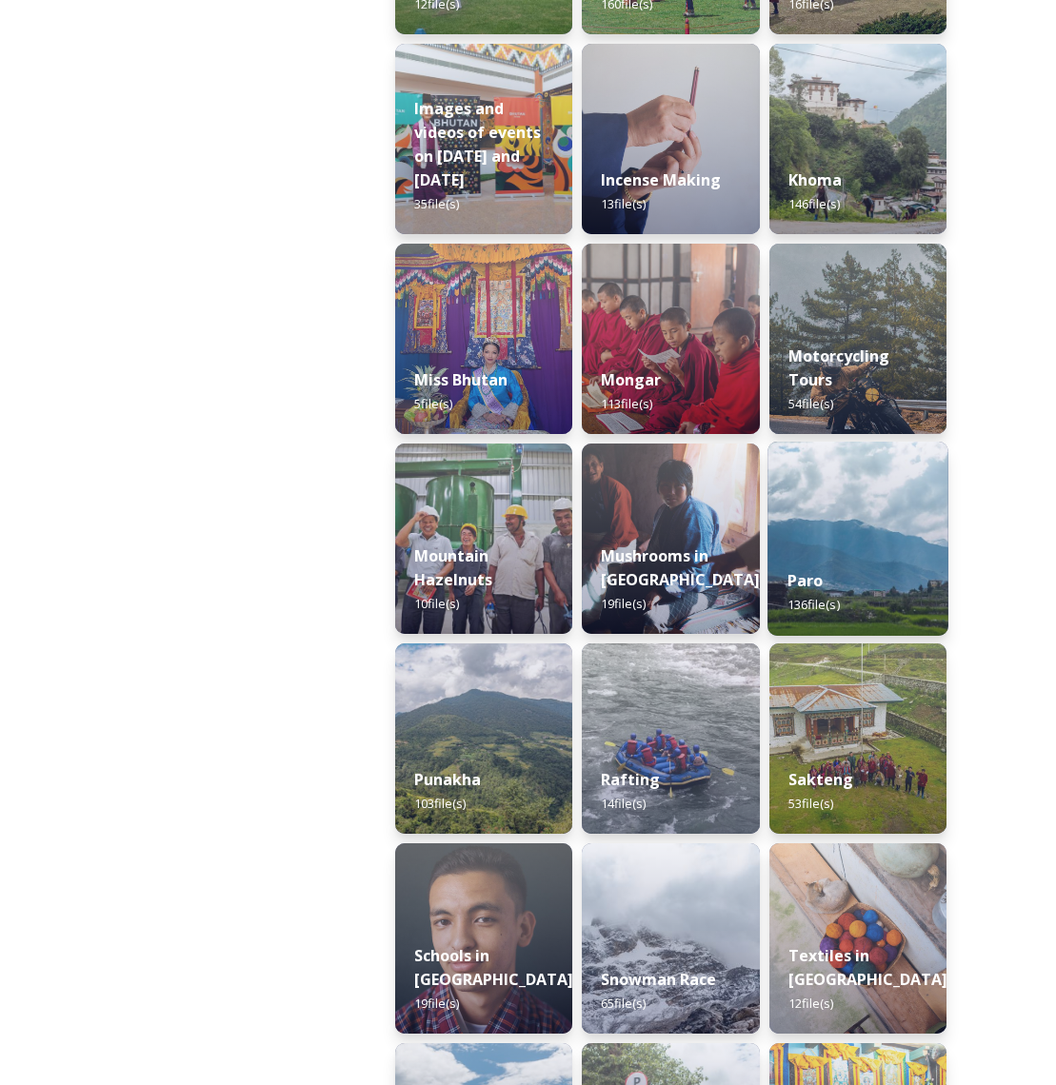
click at [836, 558] on div "Paro 136 file(s)" at bounding box center [857, 592] width 181 height 87
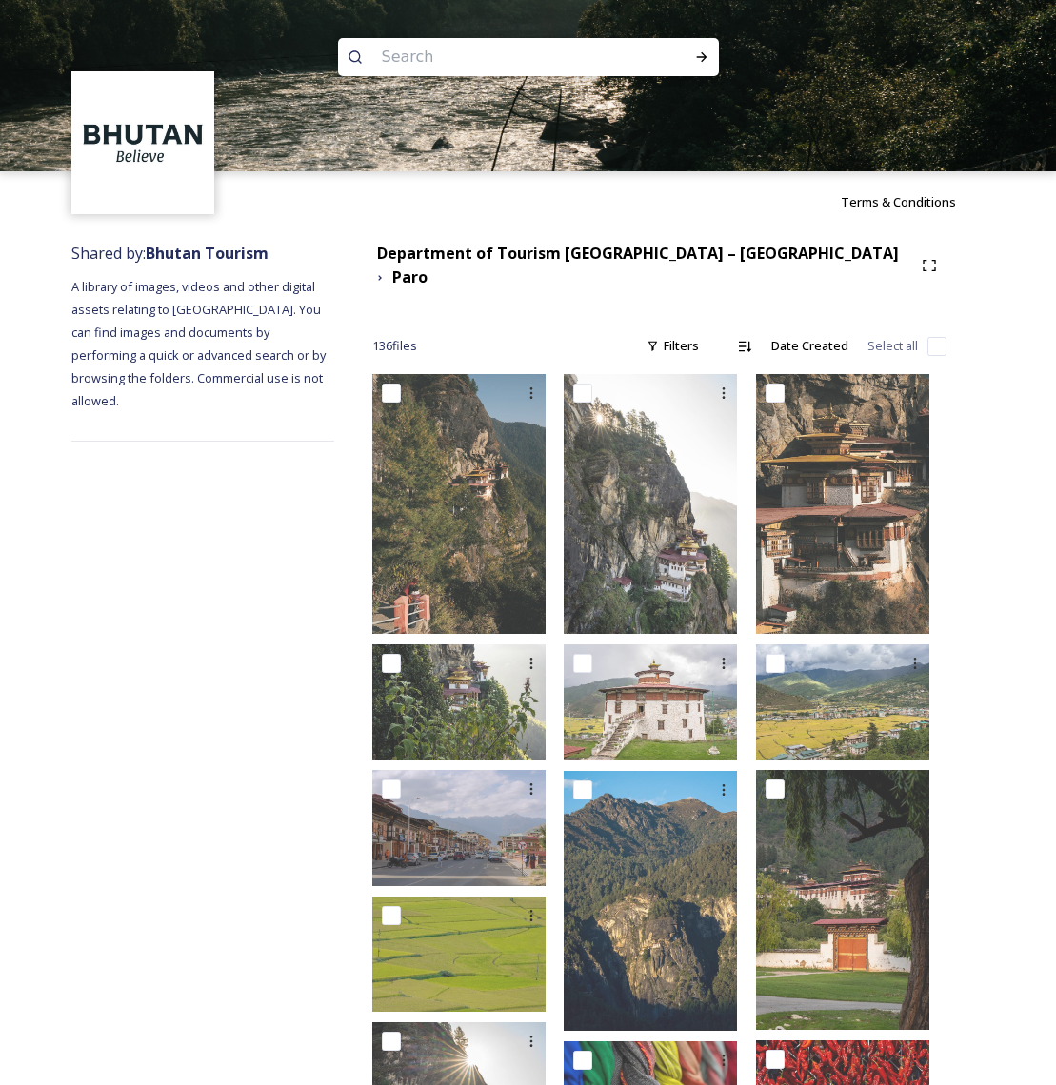
click at [527, 65] on input at bounding box center [502, 57] width 261 height 42
type input "gho"
click at [694, 53] on icon at bounding box center [701, 56] width 15 height 15
